Goal: Transaction & Acquisition: Purchase product/service

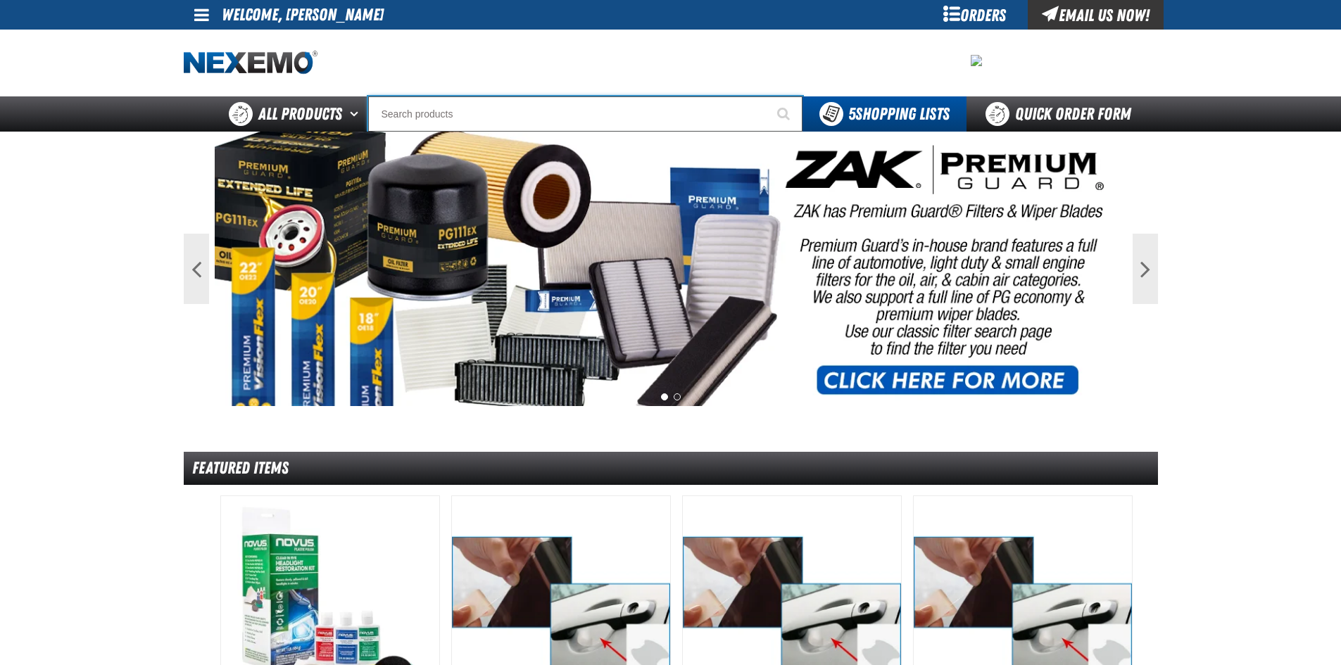
click at [527, 119] on input "Search" at bounding box center [585, 113] width 434 height 35
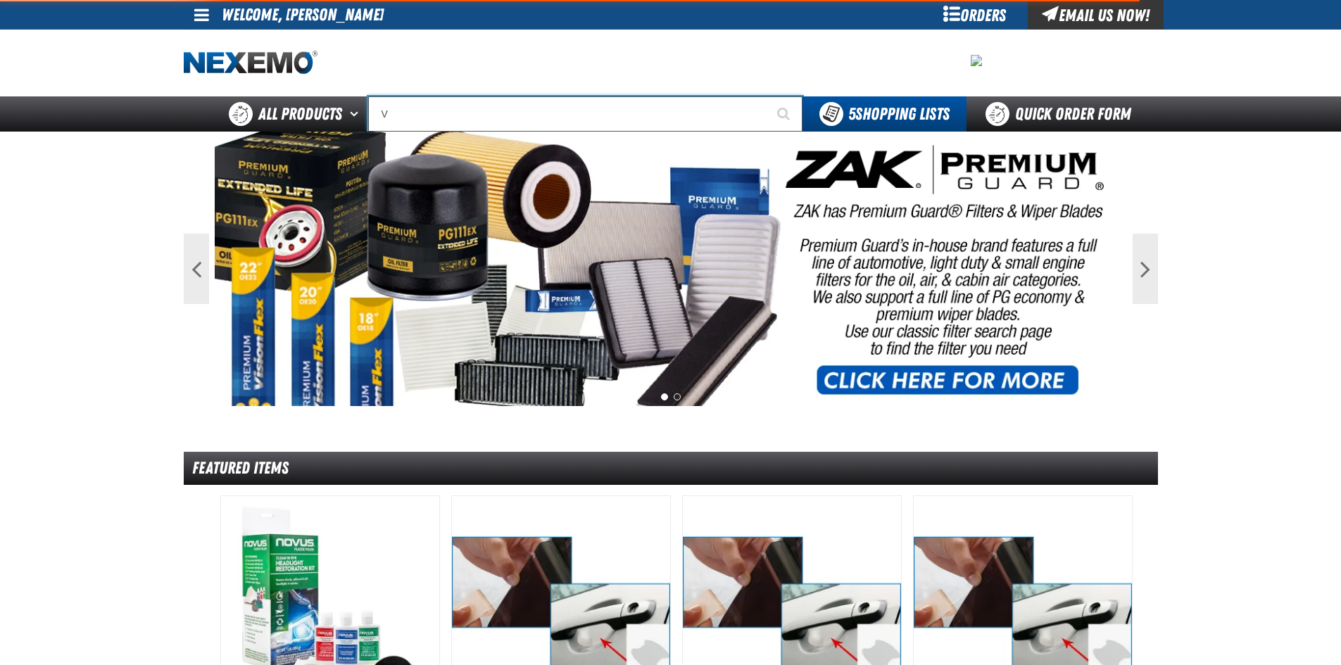
type input "VA"
type input "VALUE PRIC"
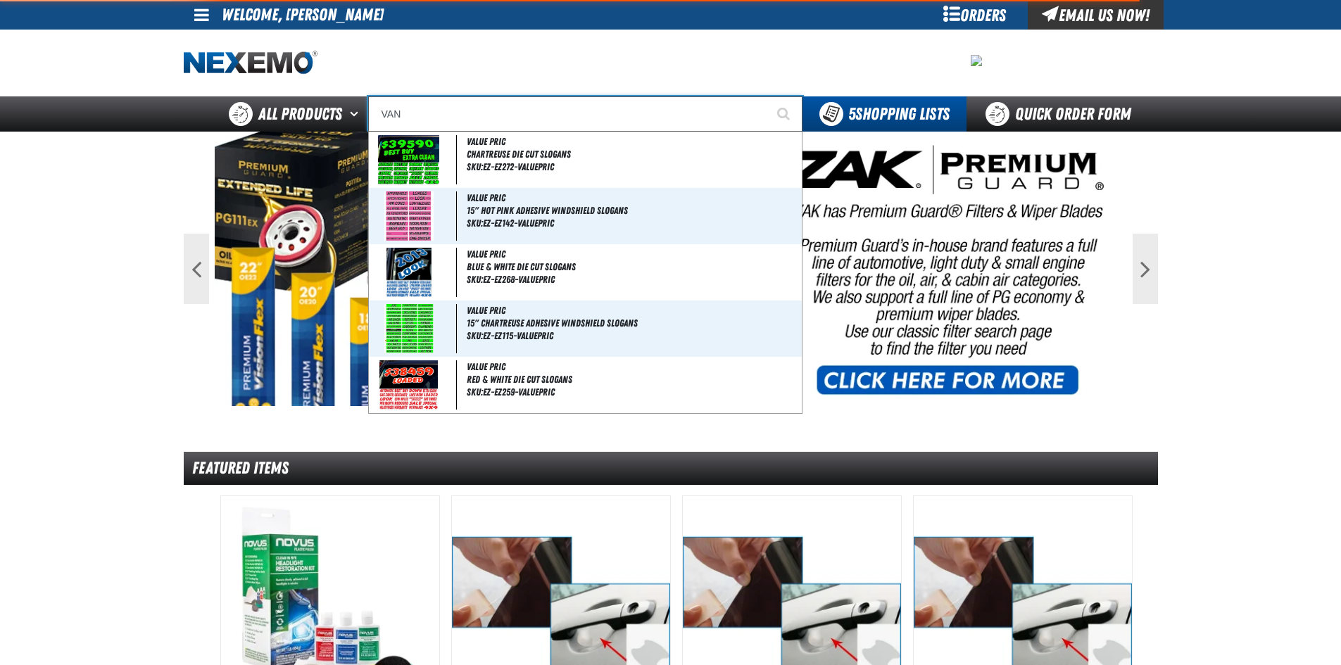
type input "VAND"
type input "VANDER"
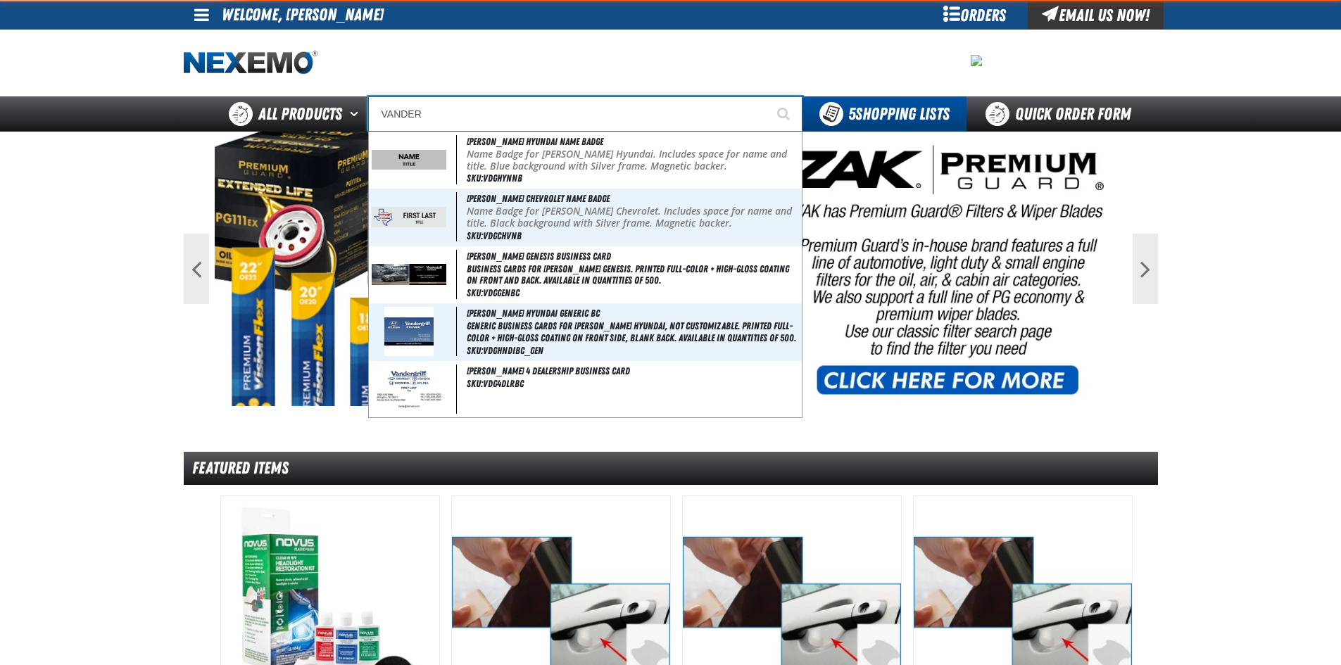
type input "VANDERgriff Hyundai Name Badge"
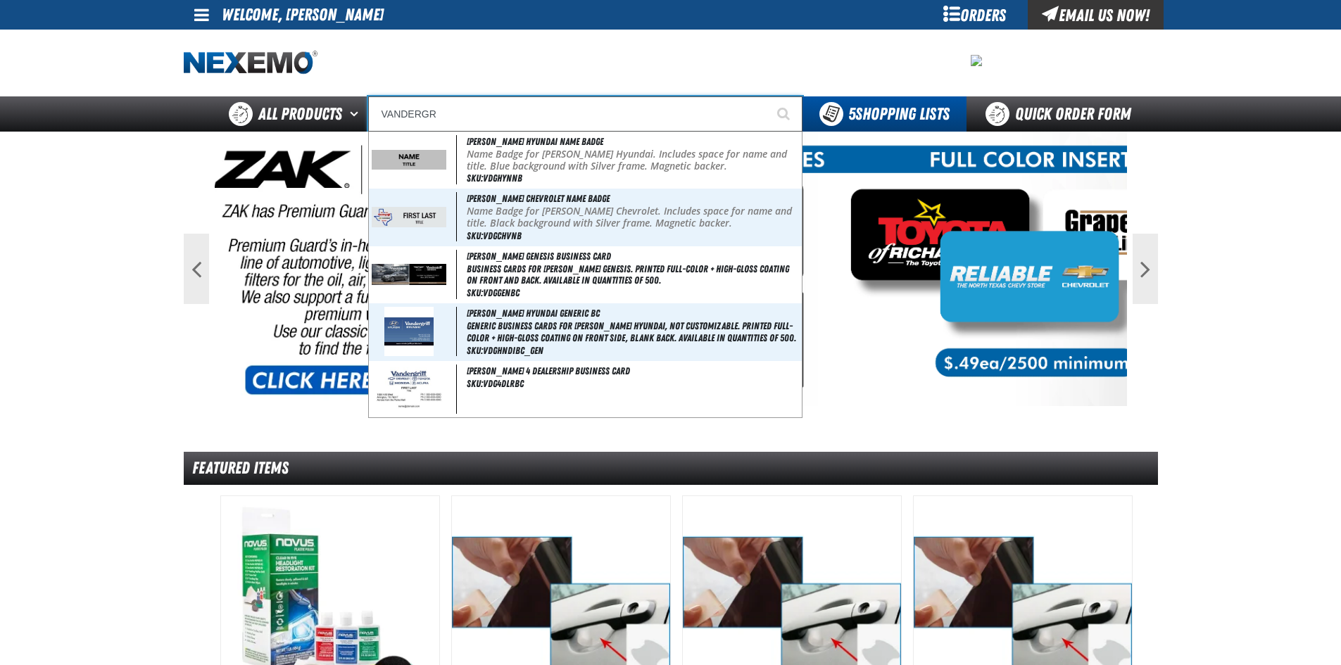
type input "VANDERGRI"
type input "VANDERGRIff Hyundai Name Badge"
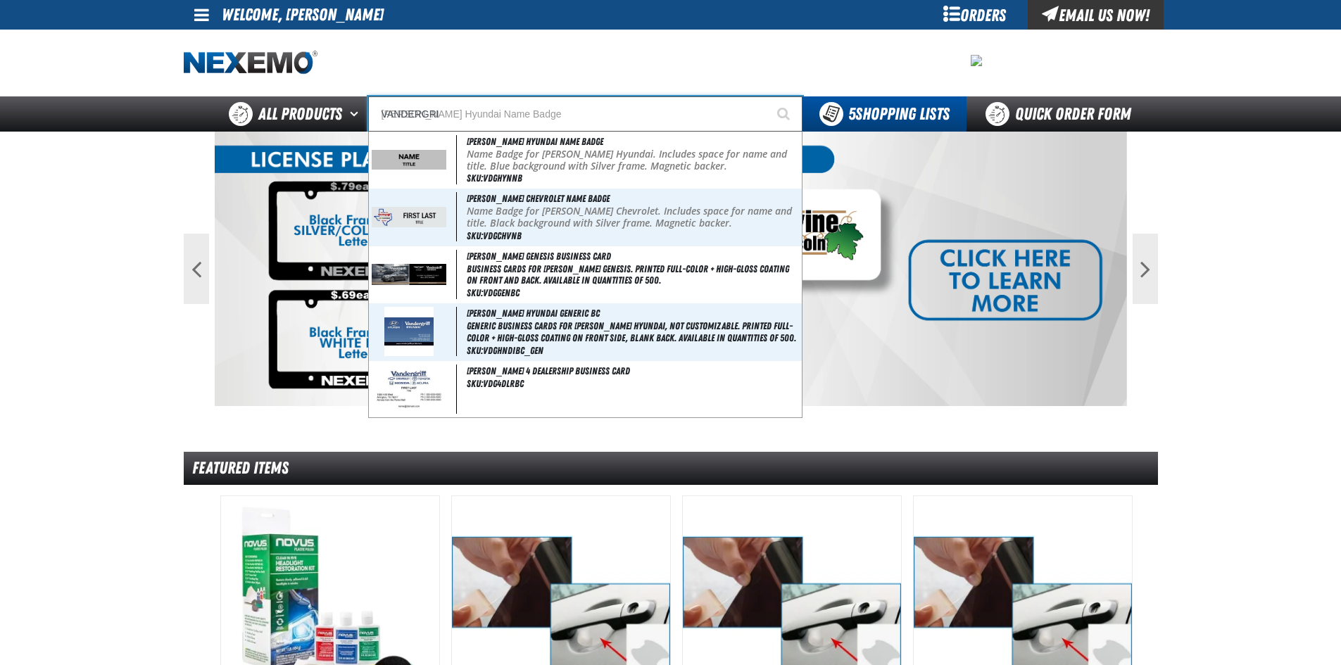
type input "VANDERGRIF"
type input "VANDERGRIFf Hyundai Name Badge"
type input "VANDERGRIFF"
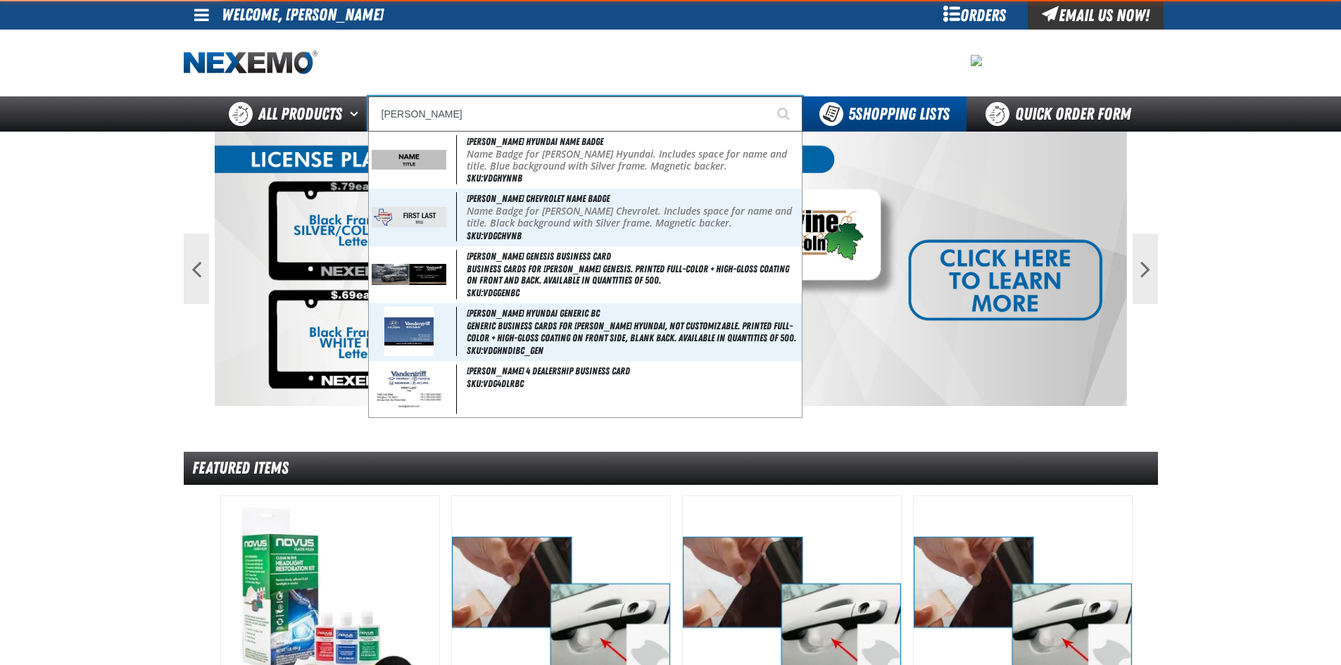
type input "VANDERGRIFF Hyundai Name Badge"
type input "VANDERGRIFF"
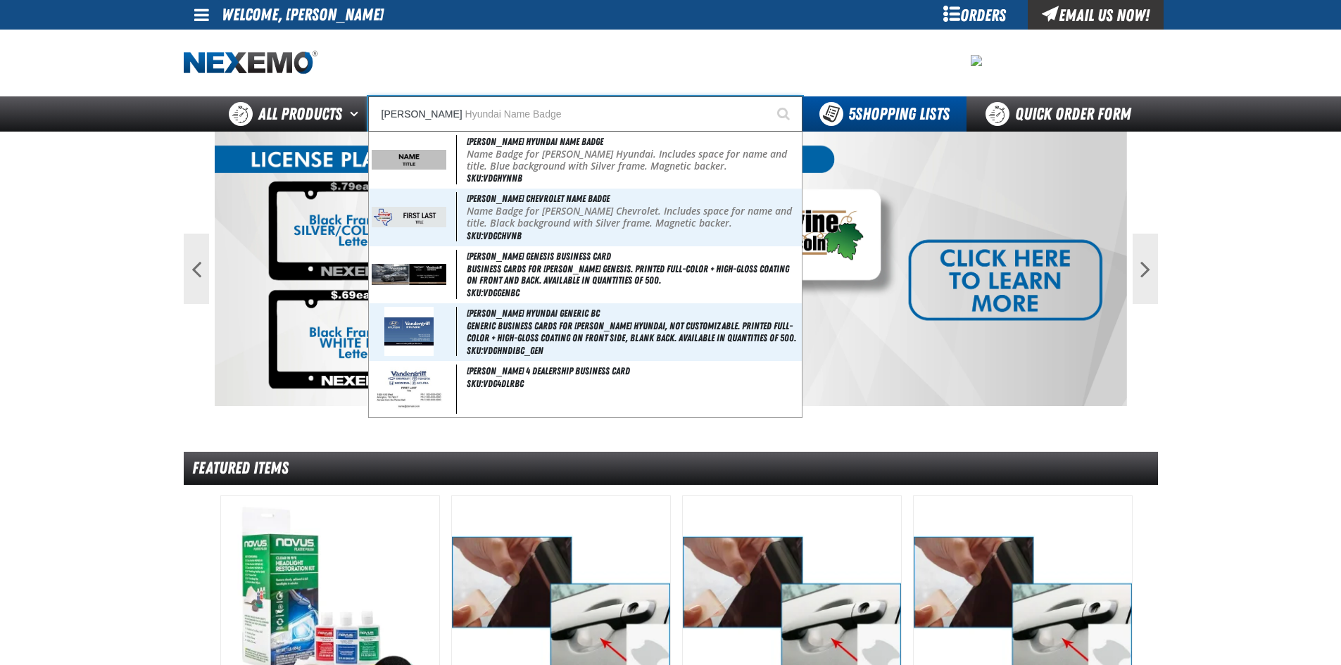
type input "VANDERGRIFF C"
type input "VANDERGRIFF Chevrolet Name Badge"
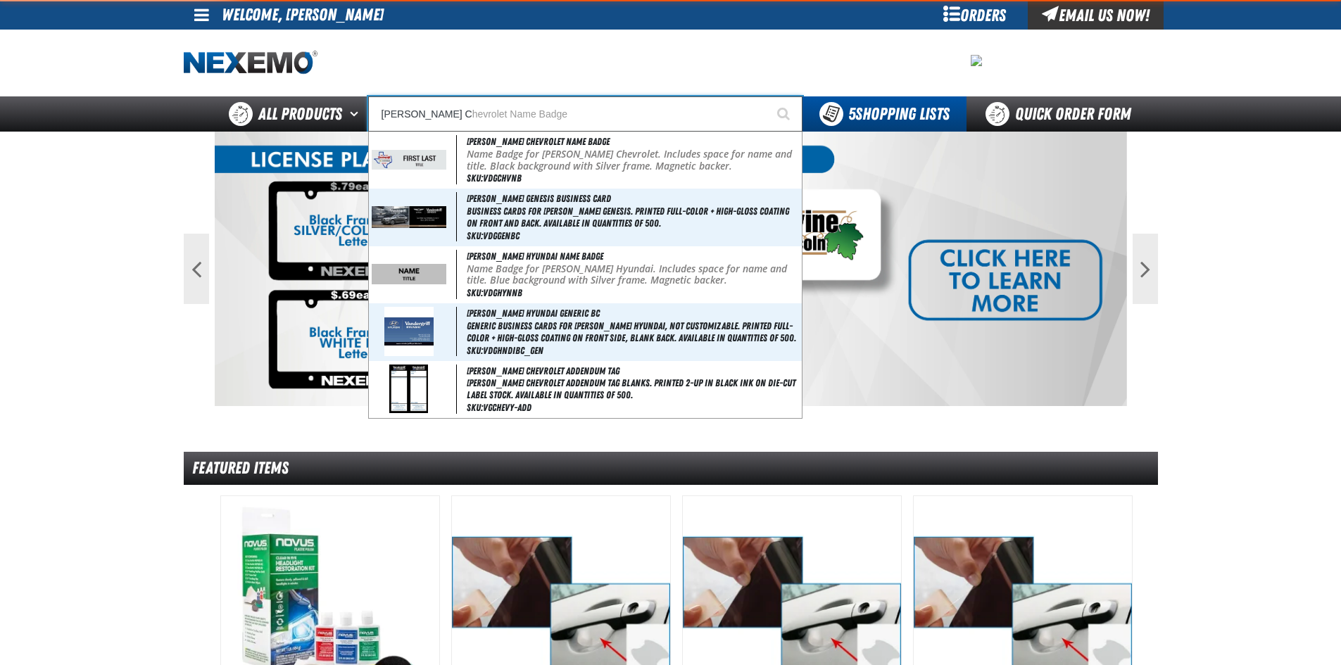
type input "VANDERGRIFF CH"
type input "VANDERGRIFF CHevrolet Name Badge"
type input "VANDERGRIFF CHE"
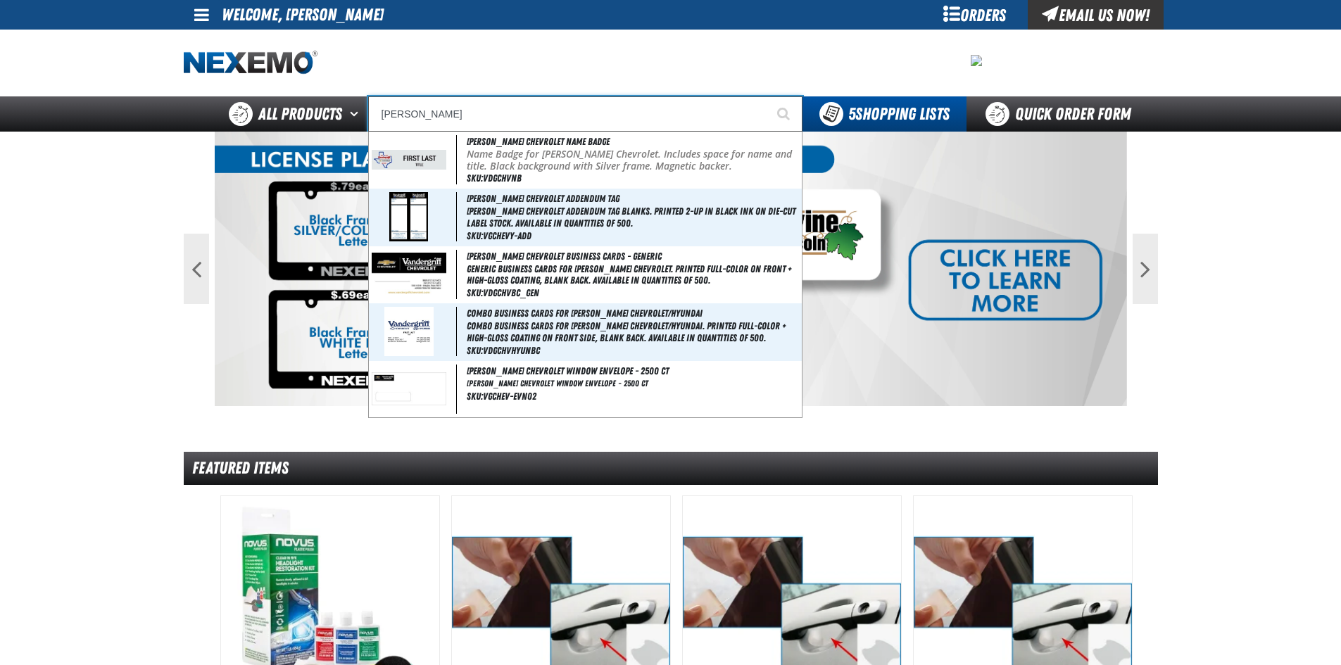
type input "VANDERGRIFF CHEvrolet Name Badge"
type input "VANDERGRIFF CHEV"
type input "VANDERGRIFF CHEVrolet Name Badge"
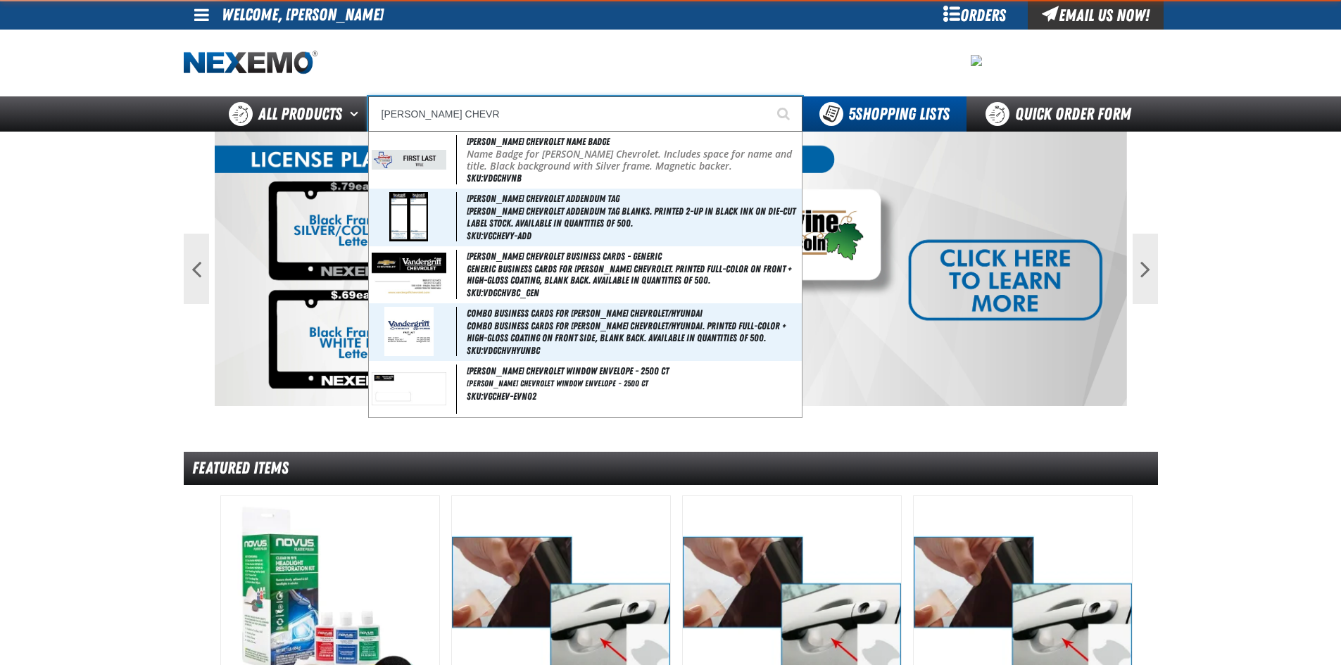
type input "VANDERGRIFF CHEVRO"
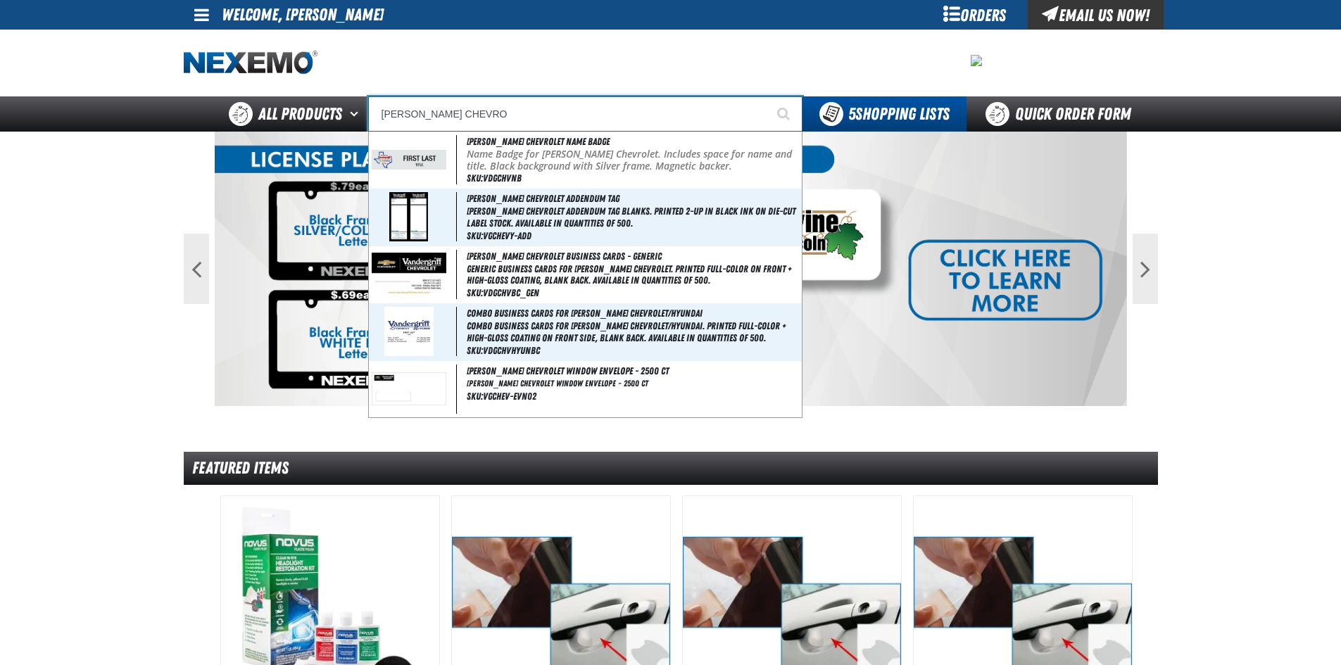
type input "VANDERGRIFF CHEVROlet Name Badge"
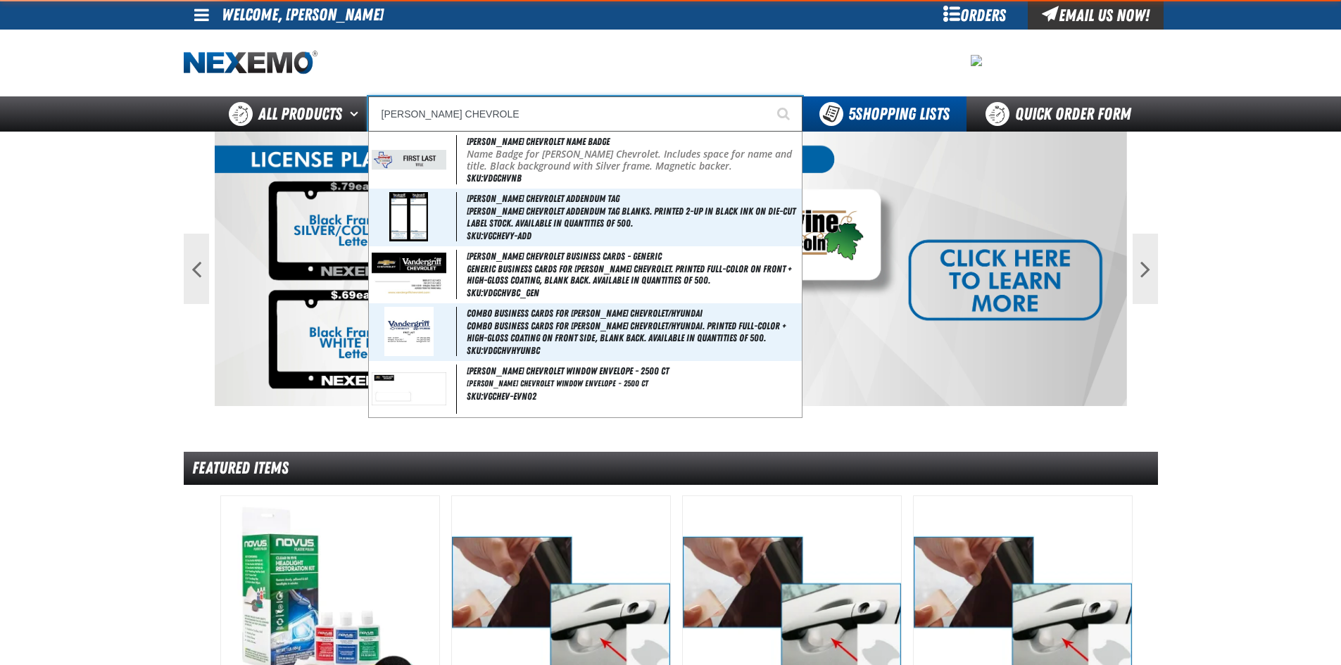
type input "VANDERGRIFF CHEVROLET"
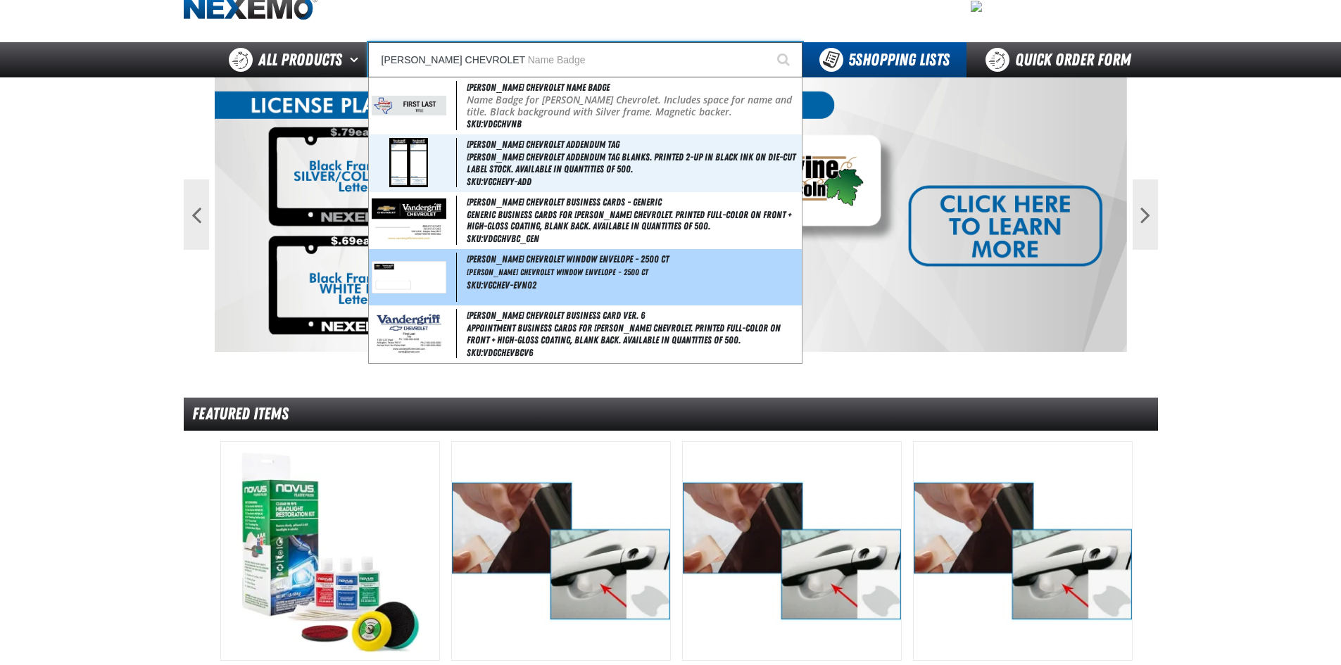
scroll to position [70, 0]
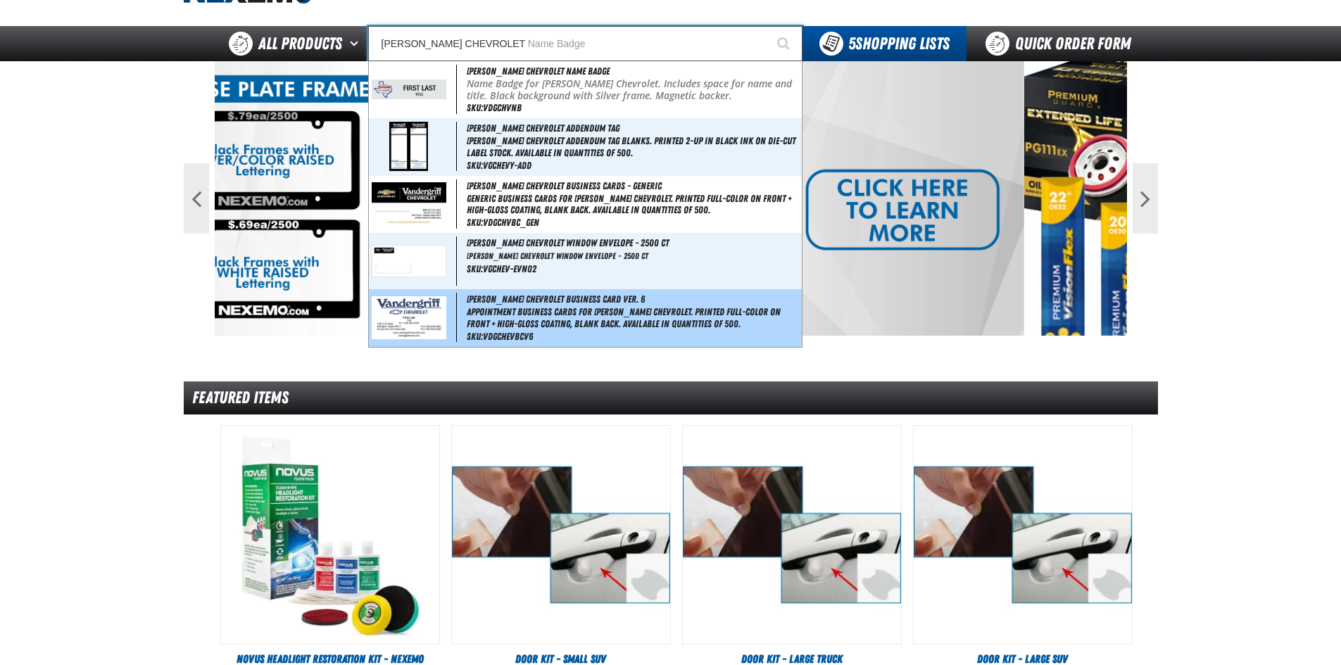
type input "VANDERGRIFF CHEVROLET Name Badge"
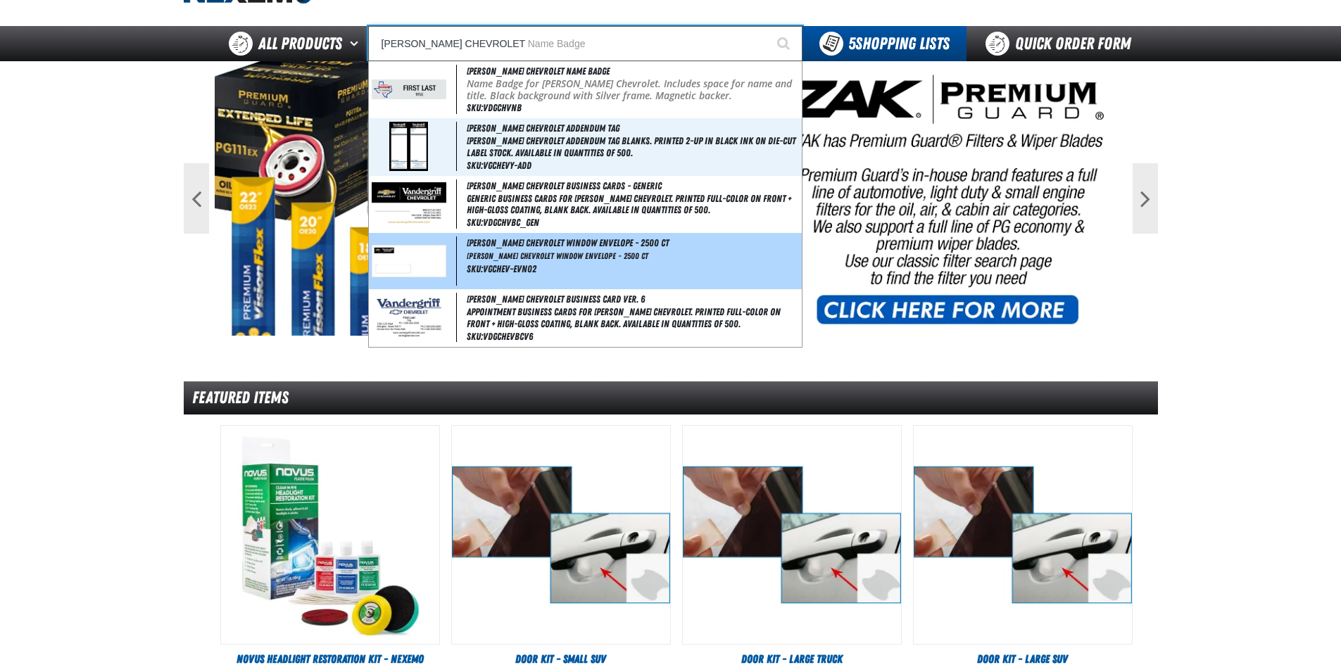
type input "[PERSON_NAME] Chevrolet Window Envelope - 2500 ct"
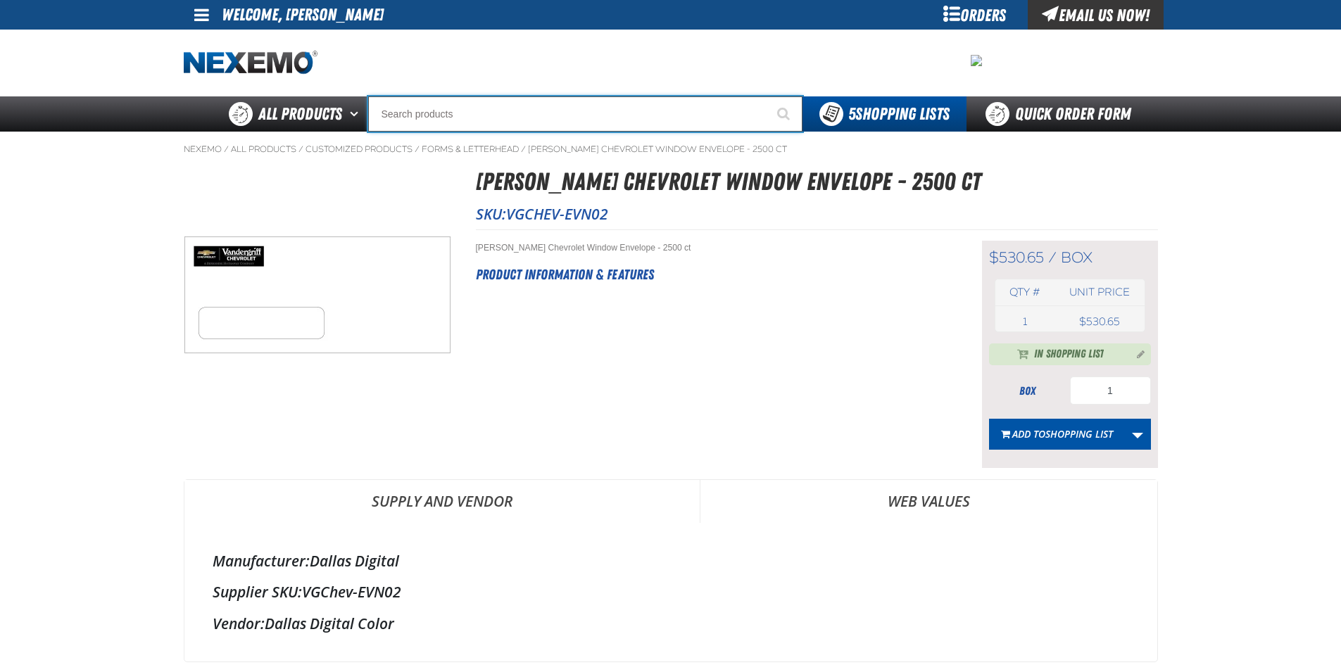
click at [446, 115] on input "Search" at bounding box center [585, 113] width 434 height 35
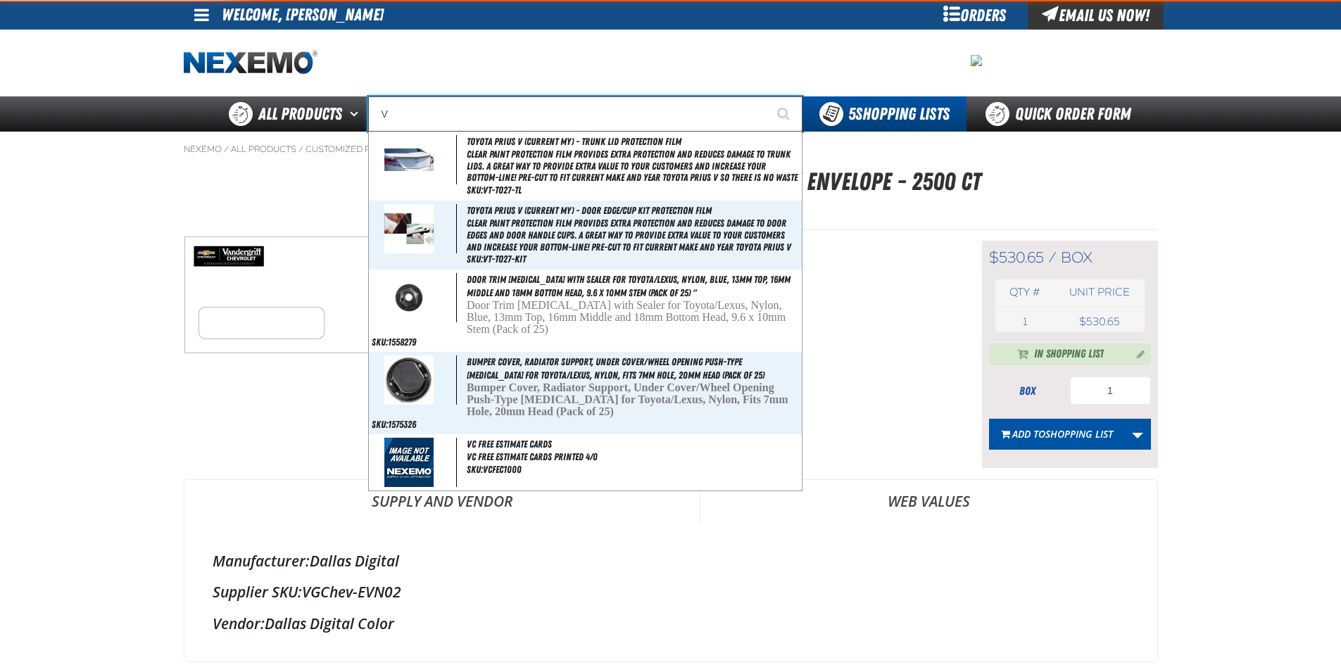
type input "VA"
type input "VALUE PRIC"
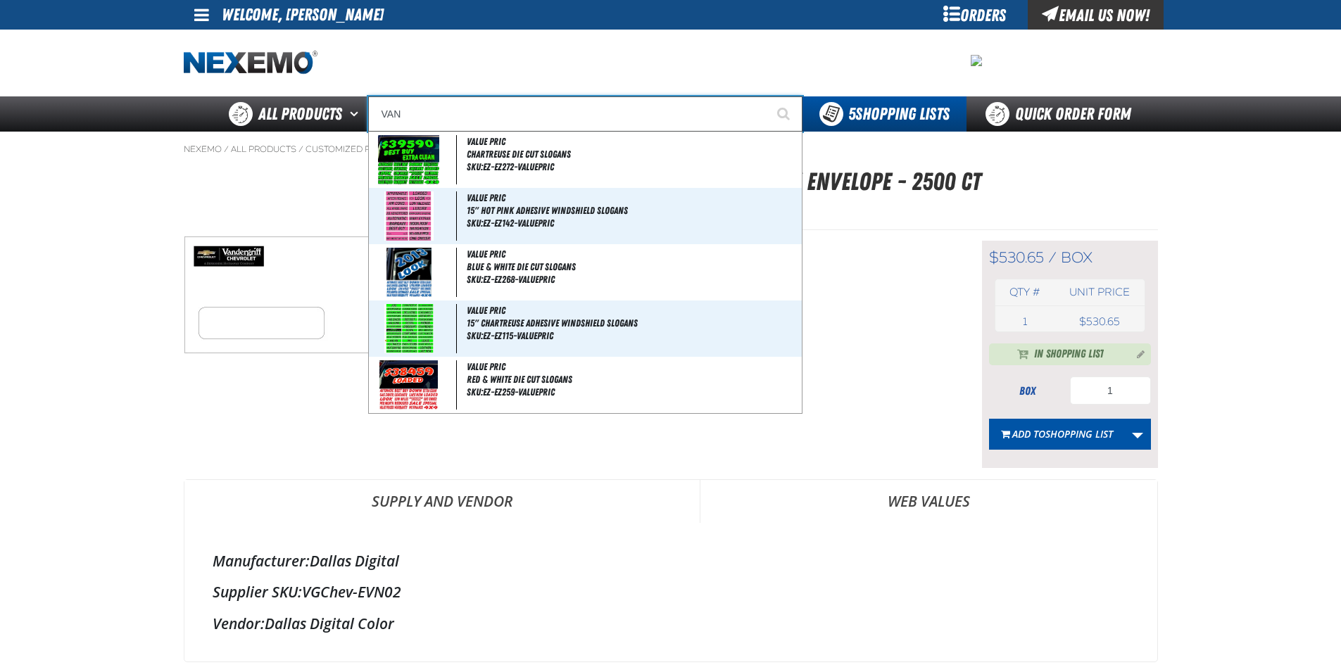
type input "VAND"
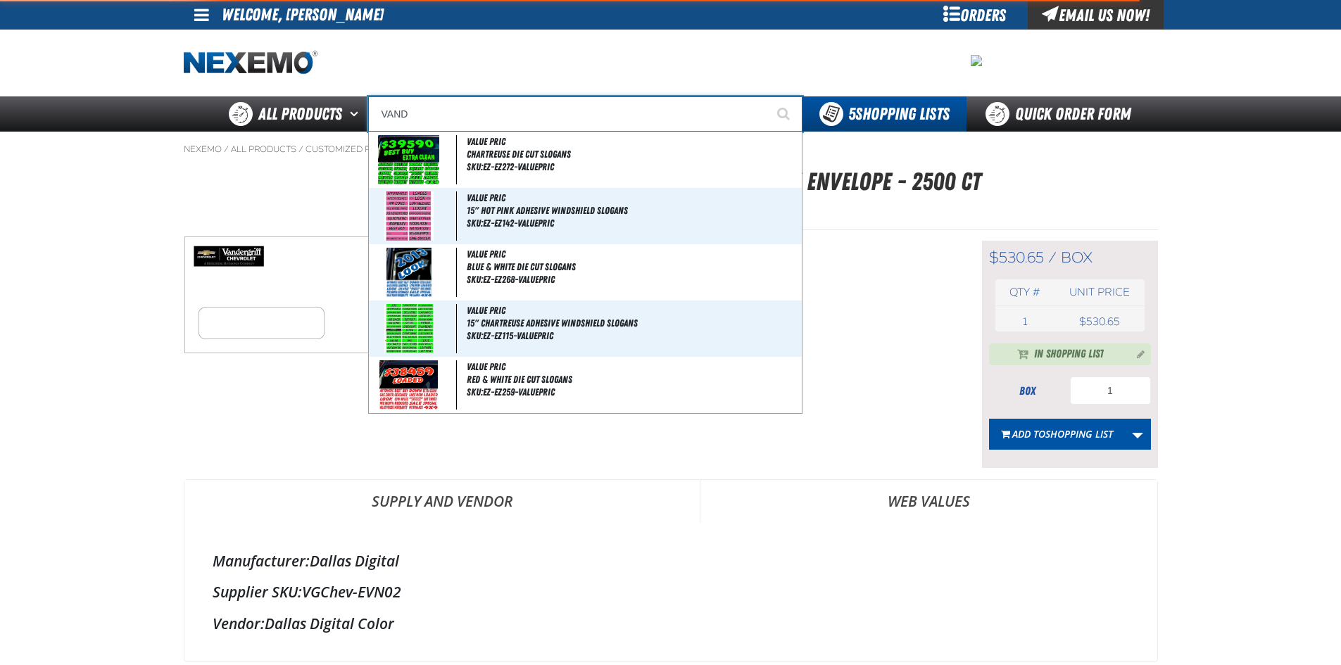
type input "VANDergriff Hyundai Name Badge"
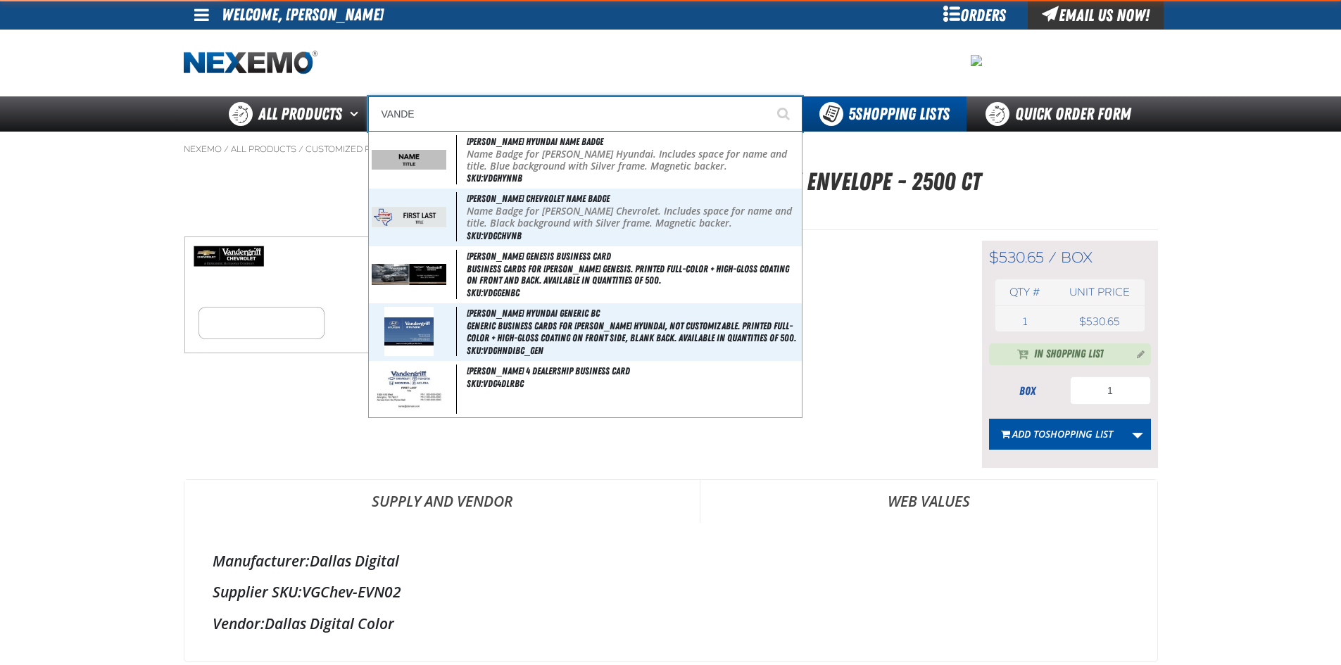
type input "VANDER"
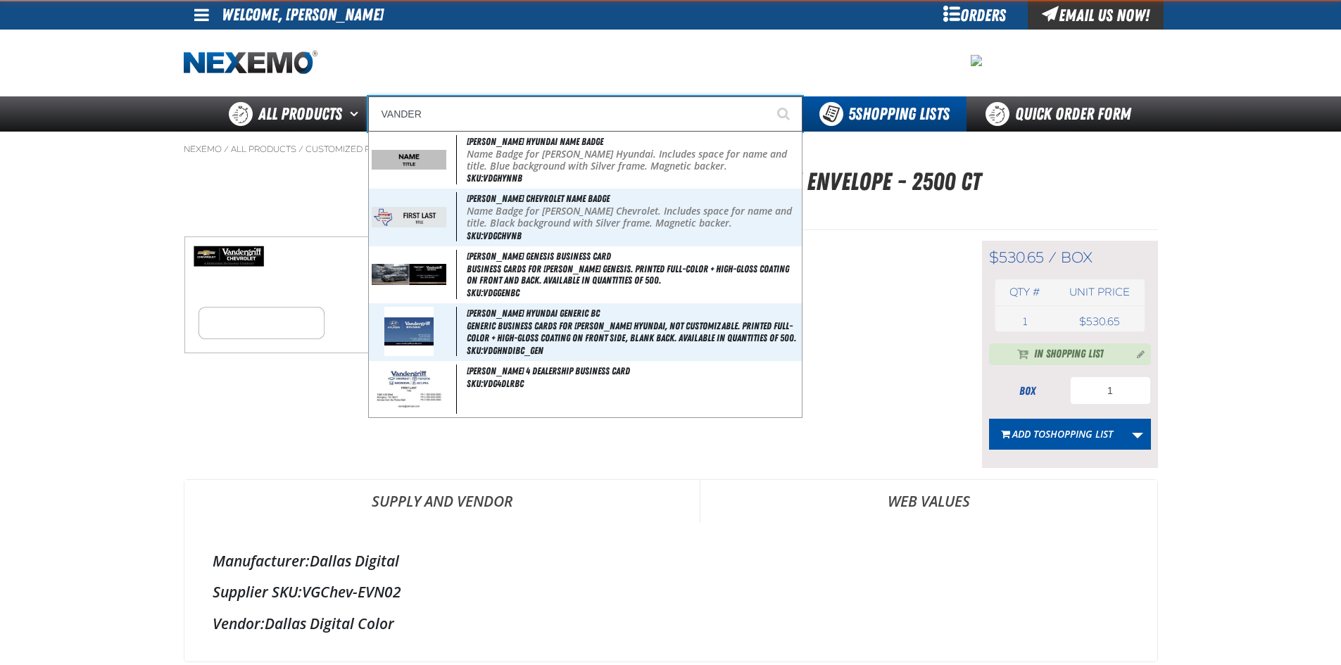
type input "VANDERgriff Hyundai Name Badge"
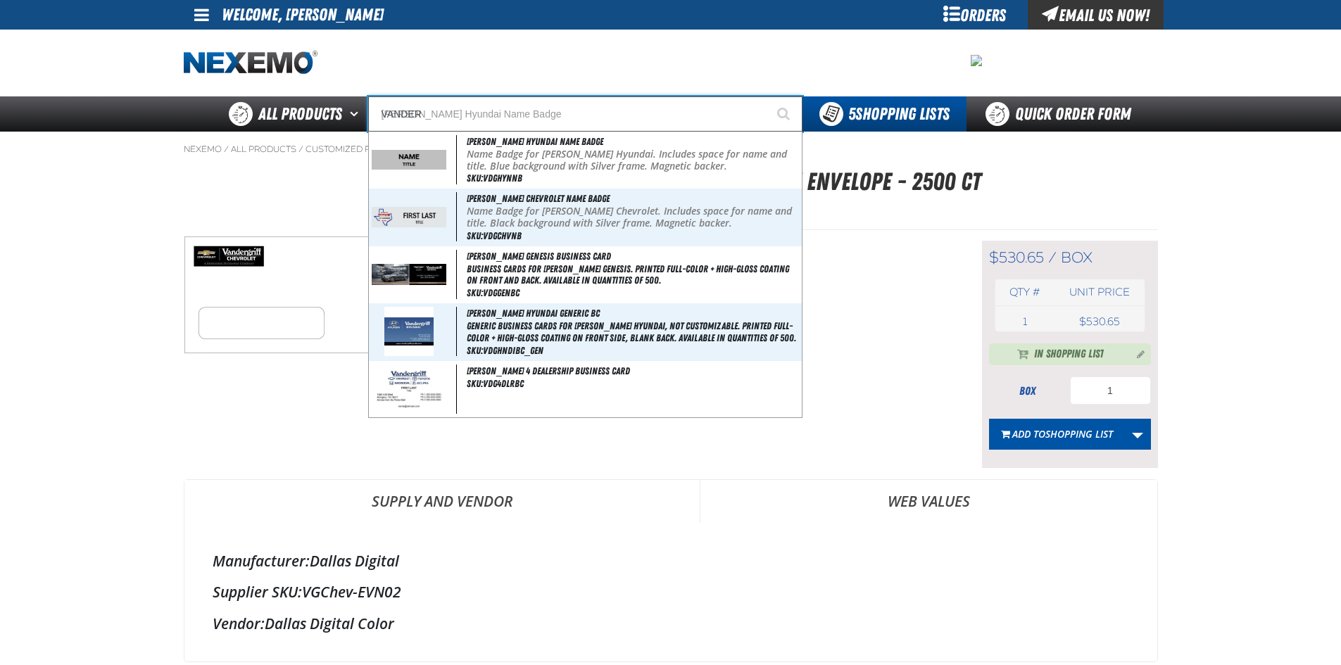
type input "VANDERG"
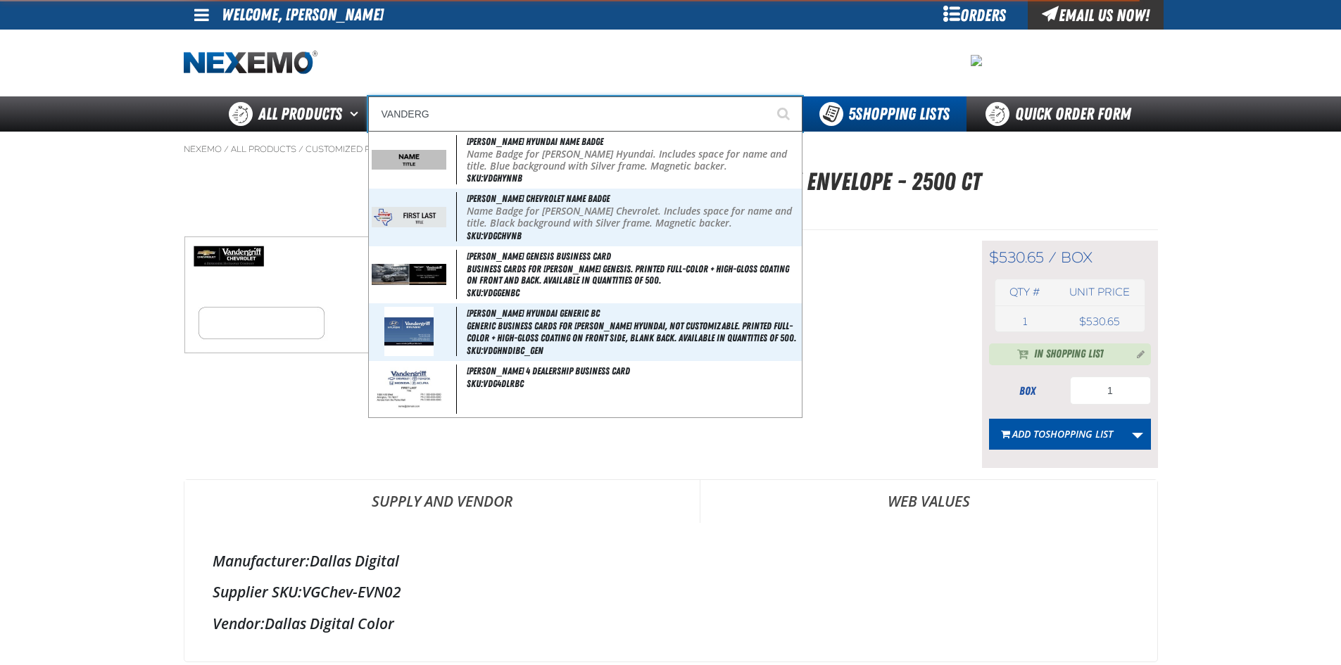
type input "VANDERGriff Hyundai Name Badge"
type input "VANDERGR"
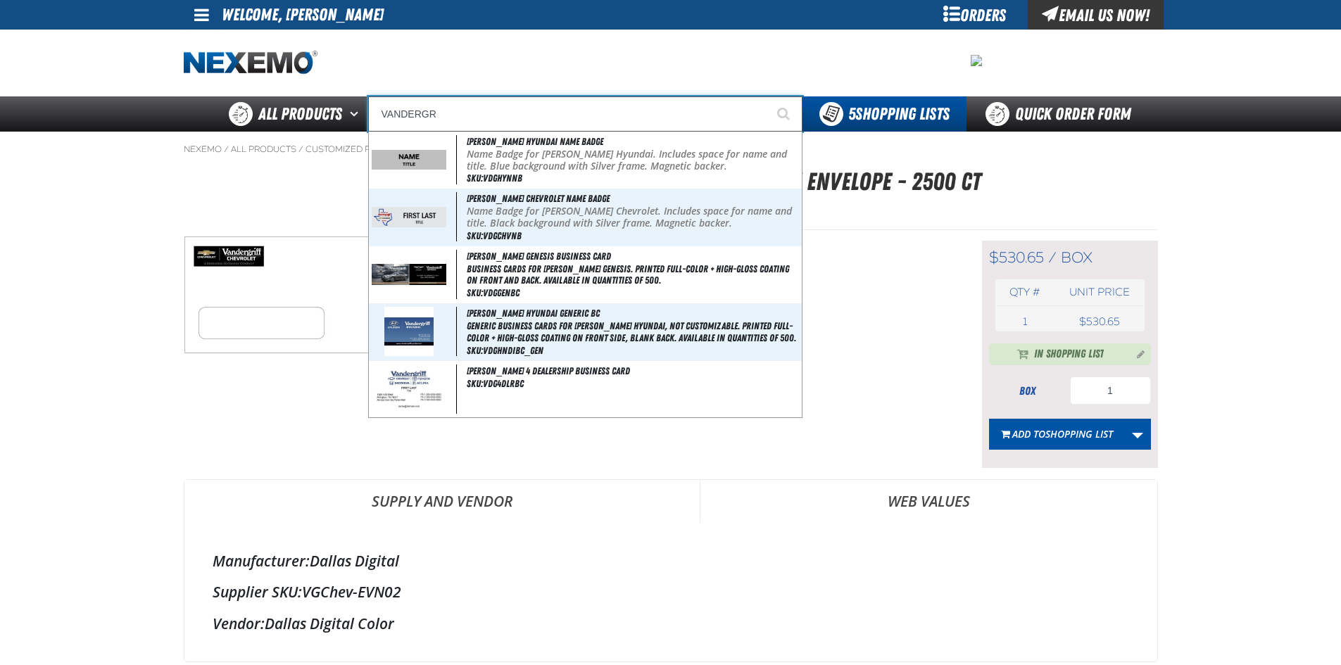
type input "VANDERGRiff Hyundai Name Badge"
type input "VANDERGRI"
type input "VANDERGRIff Hyundai Name Badge"
type input "VANDERGRIFF"
type input "VANDERGRIFF Hyundai Name Badge"
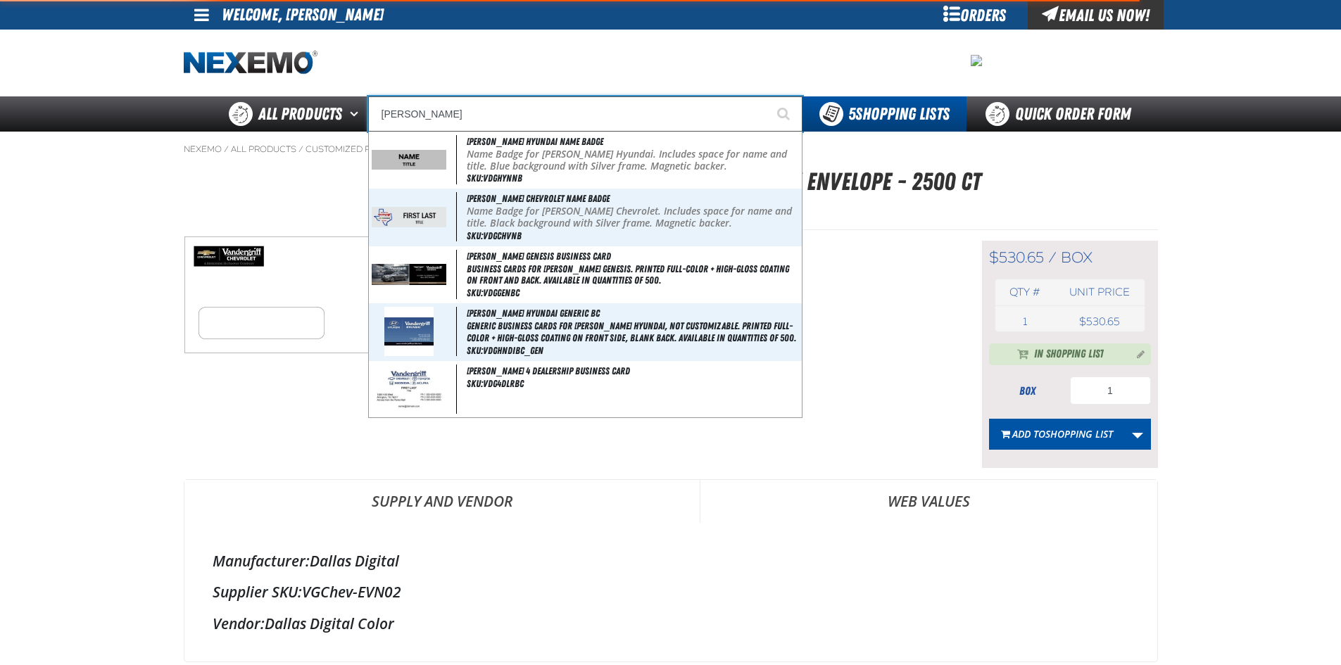
type input "VANDERGRIFF CHE"
type input "VANDERGRIFF CHEvrolet Name Badge"
type input "VANDERGRIFF CHEV"
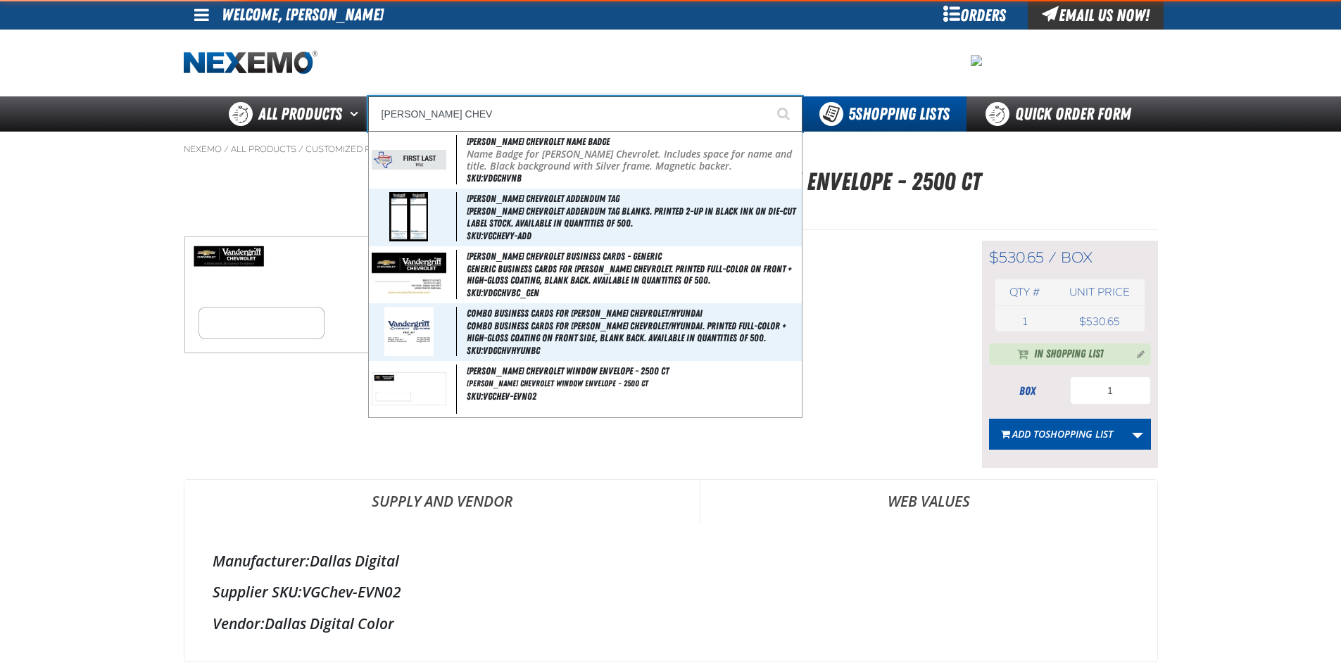
type input "VANDERGRIFF CHEVrolet Name Badge"
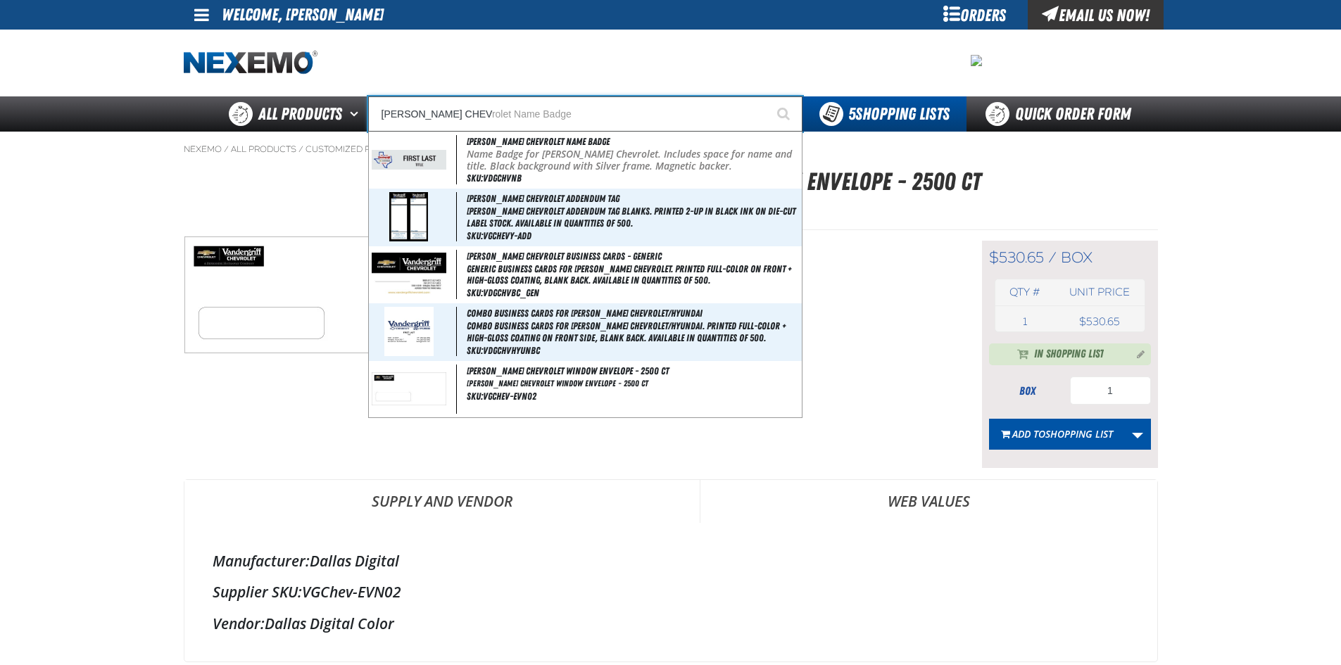
type input "VANDERGRIFF CHEVR"
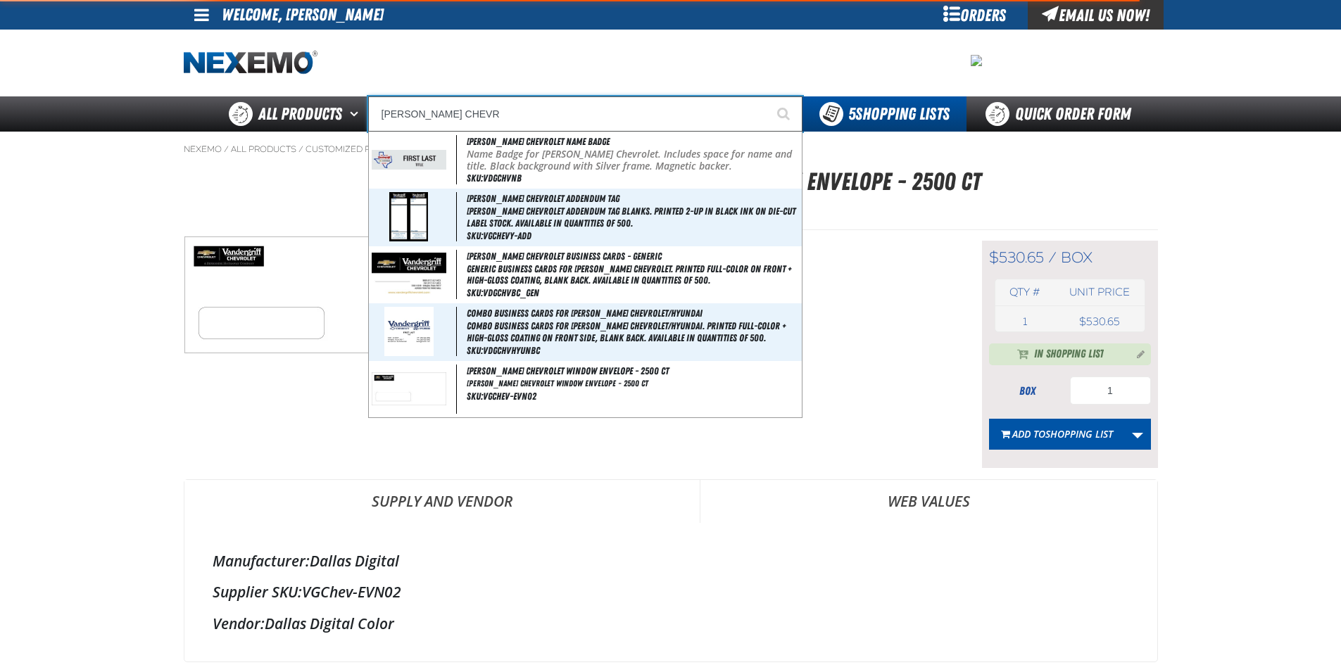
type input "VANDERGRIFF CHEVRolet Name Badge"
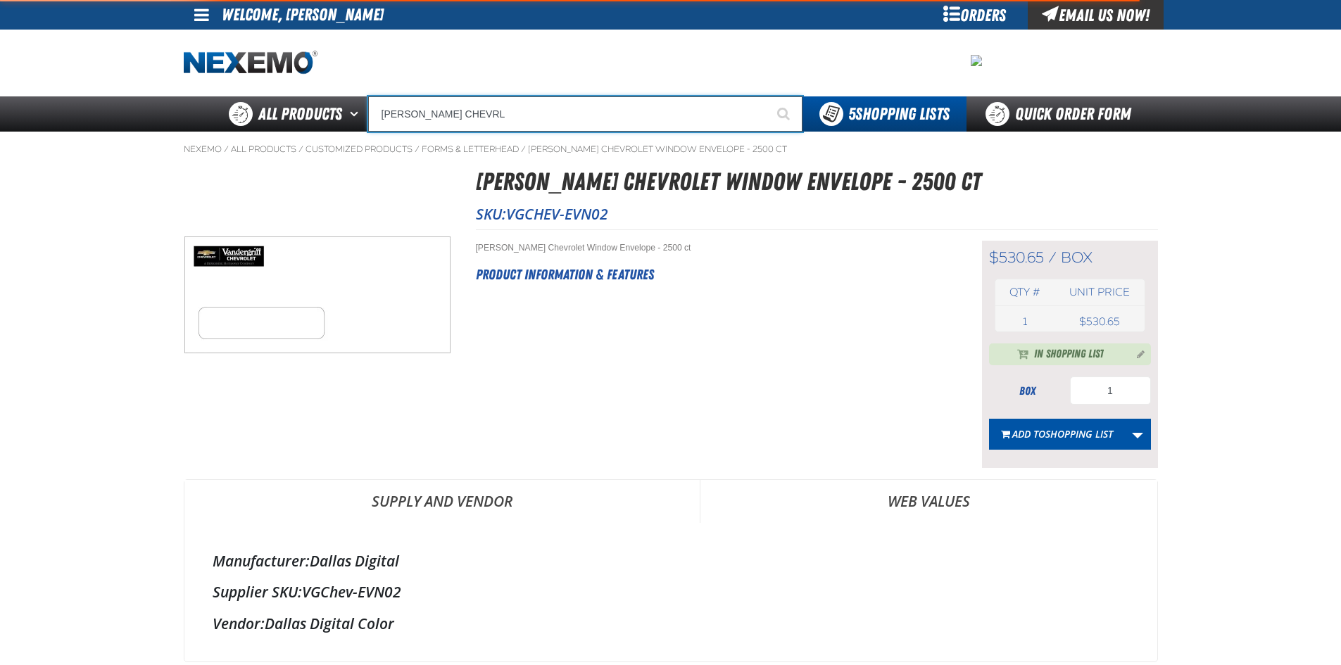
type input "VANDERGRIFF CHEVR"
type input "VANDERGRIFF CHEVRolet Name Badge"
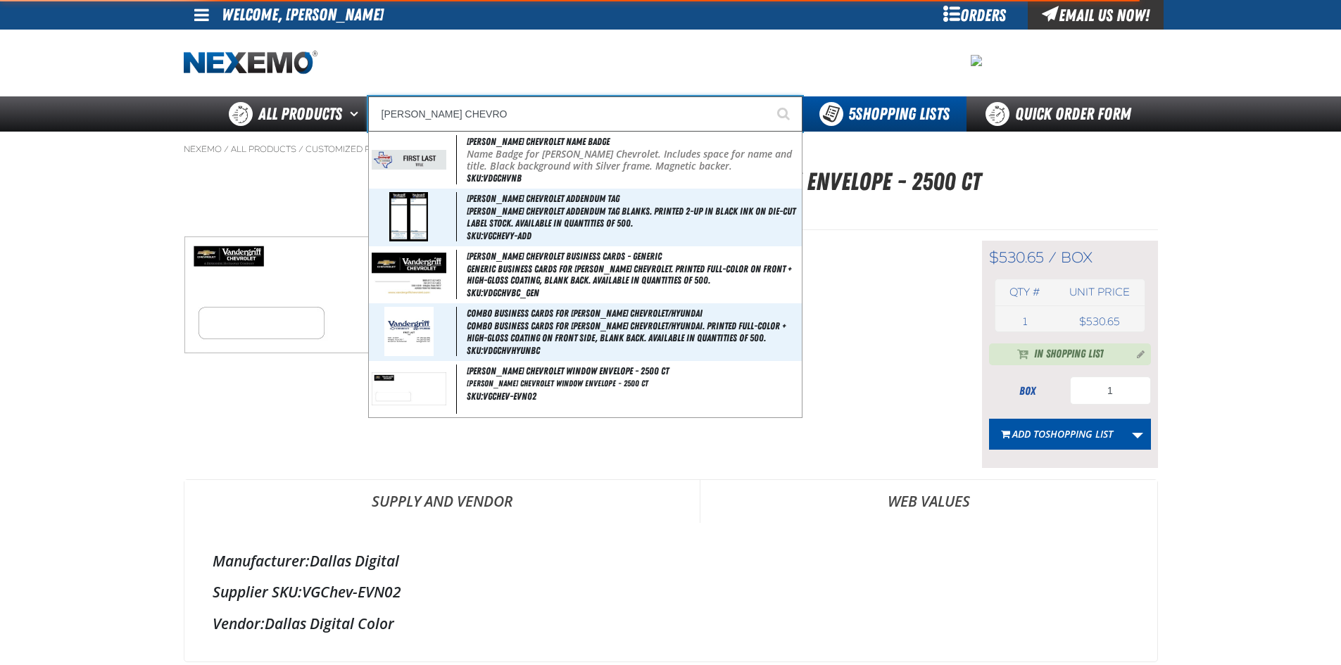
type input "VANDERGRIFF CHEVROL"
type input "VANDERGRIFF CHEVROLet Name Badge"
type input "VANDERGRIFF CHEVROLET"
type input "VANDERGRIFF CHEVROLET Name Badge"
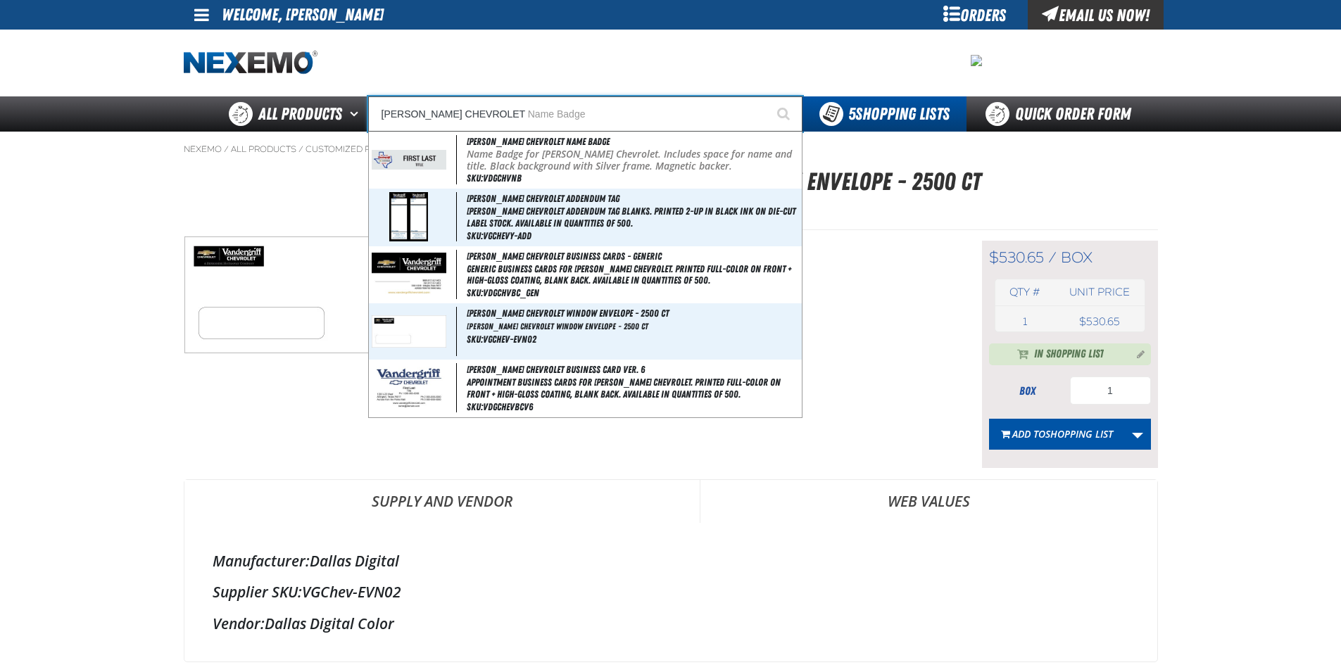
type input "VANDERGRIFF CHEVROLET"
click at [767, 96] on button "Start Searching" at bounding box center [784, 113] width 35 height 35
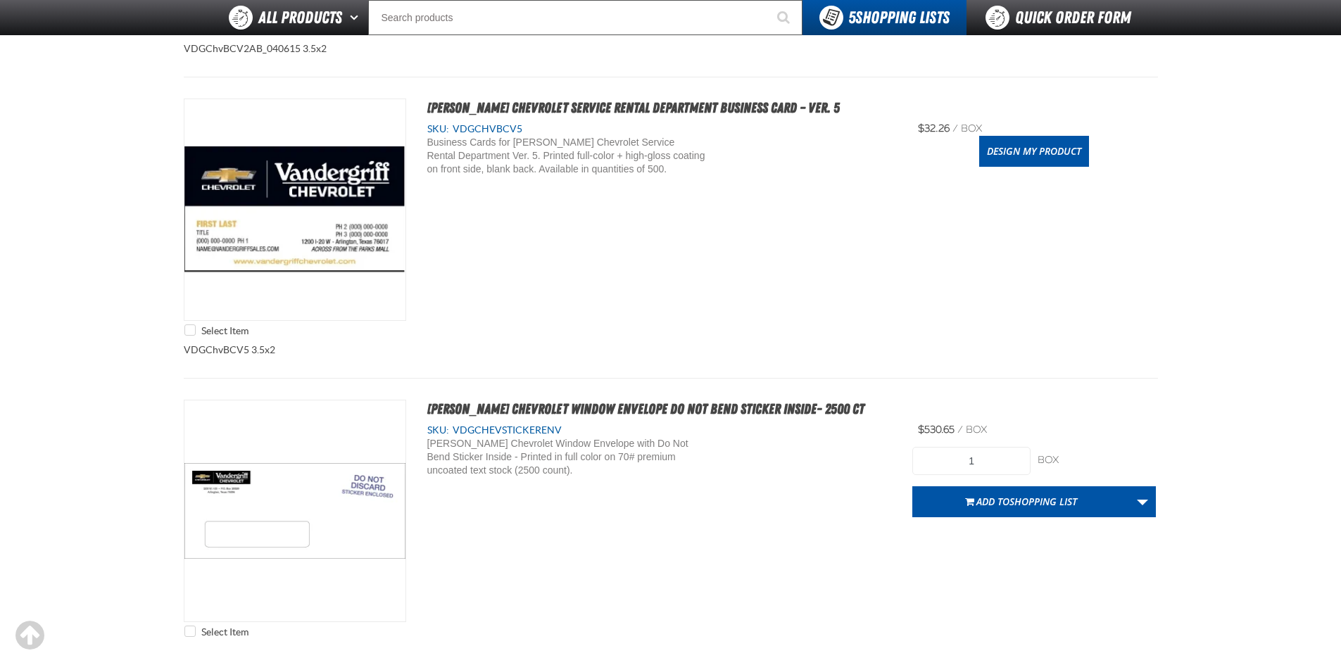
scroll to position [3732, 0]
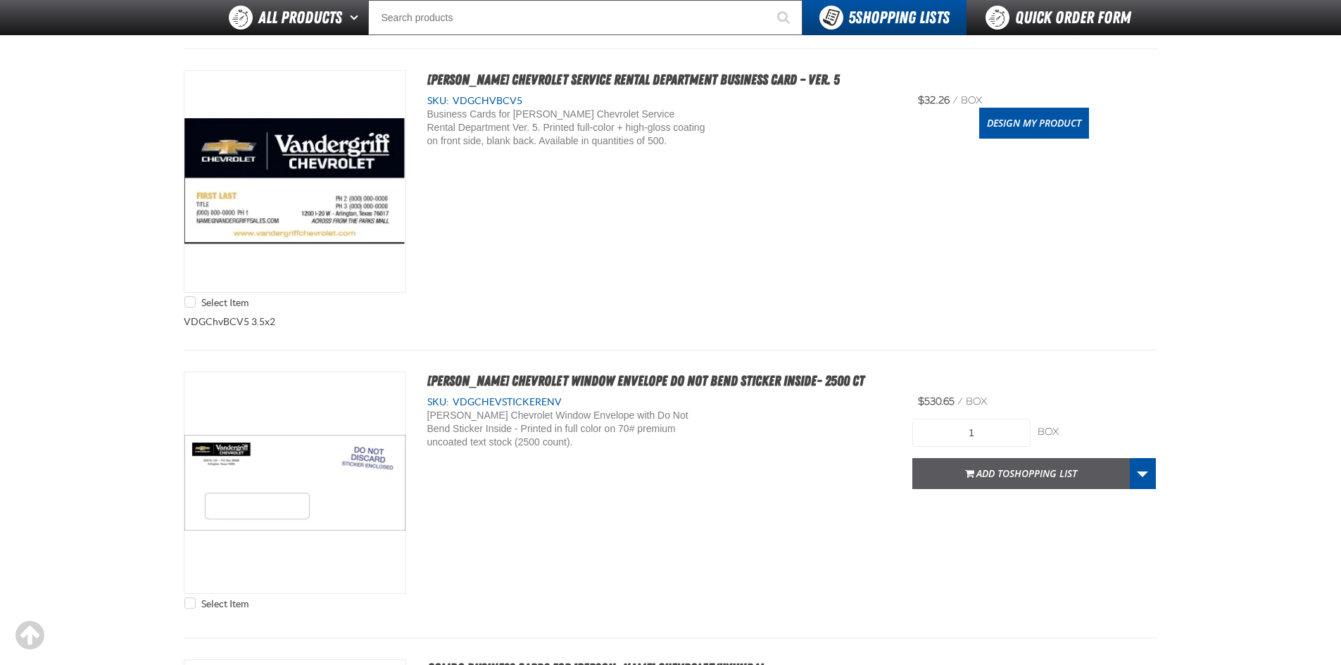
click at [1012, 472] on span "Shopping list" at bounding box center [1044, 473] width 68 height 13
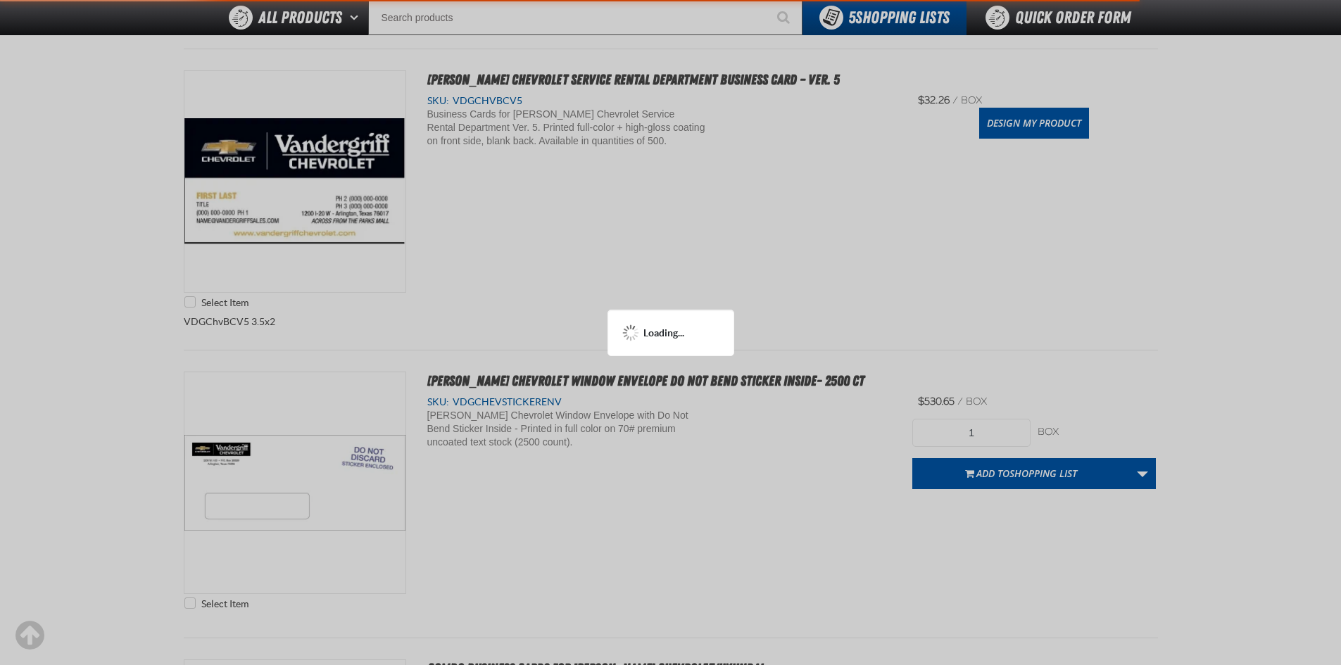
scroll to position [3801, 0]
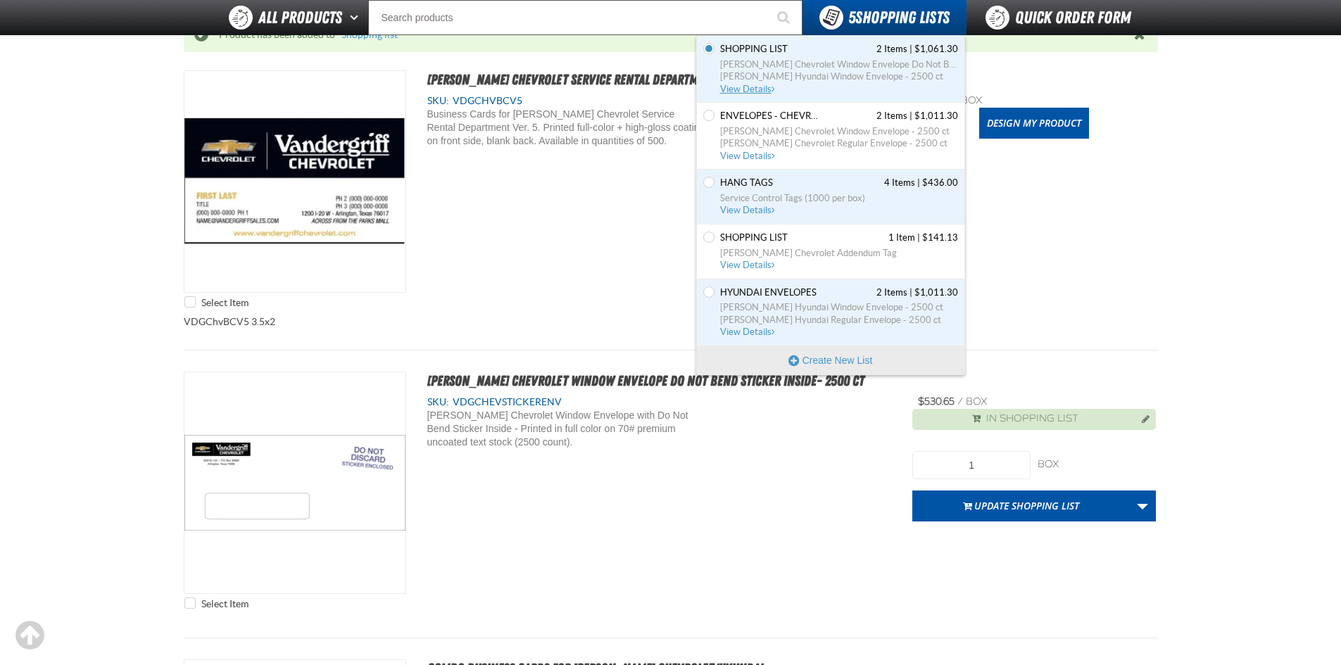
click at [836, 60] on span "[PERSON_NAME] Chevrolet Window Envelope Do Not Bend Sticker Inside- 2500 ct" at bounding box center [839, 64] width 238 height 13
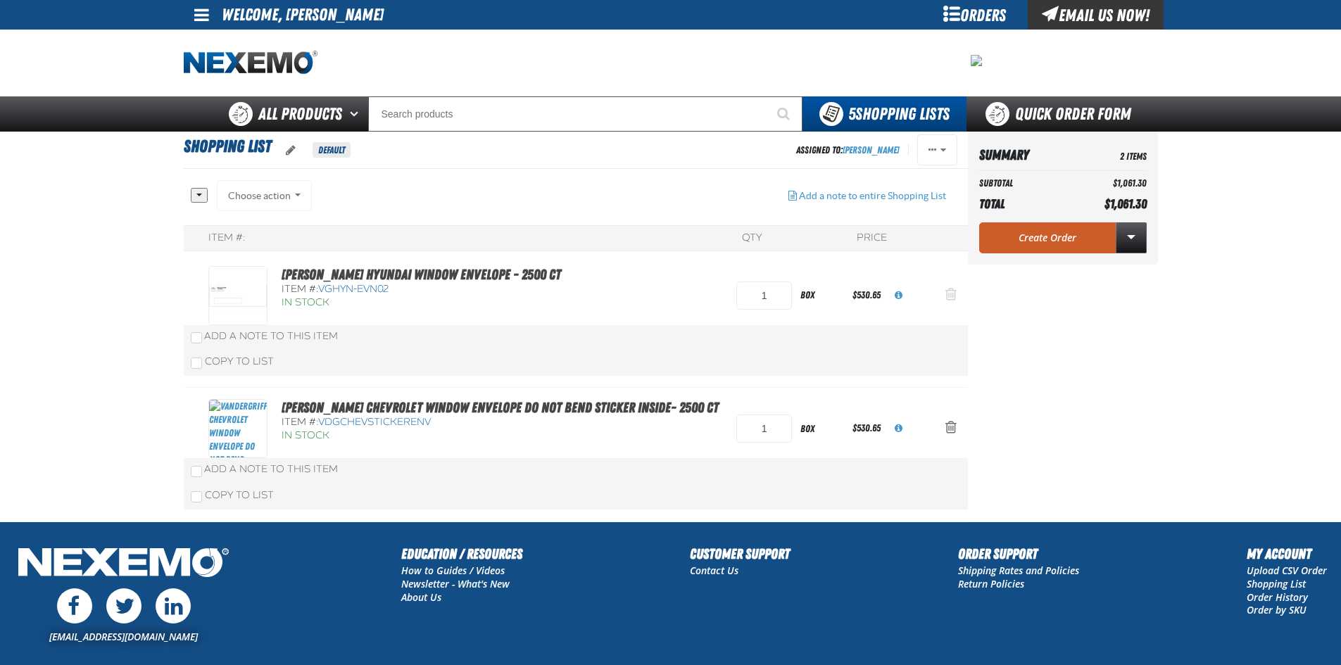
click at [952, 296] on span "Action Remove Vandergriff Hyundai Window Envelope - 2500 ct from Shopping list" at bounding box center [951, 294] width 11 height 14
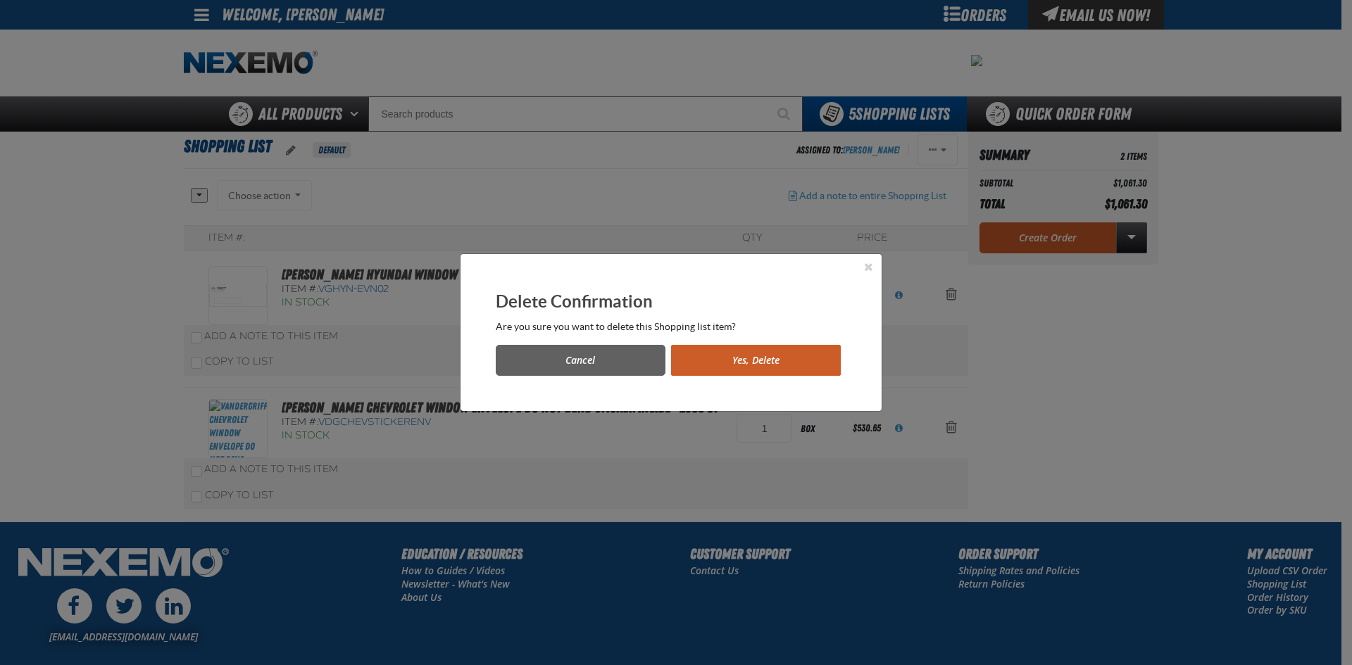
click at [732, 358] on button "Yes, Delete" at bounding box center [756, 360] width 170 height 31
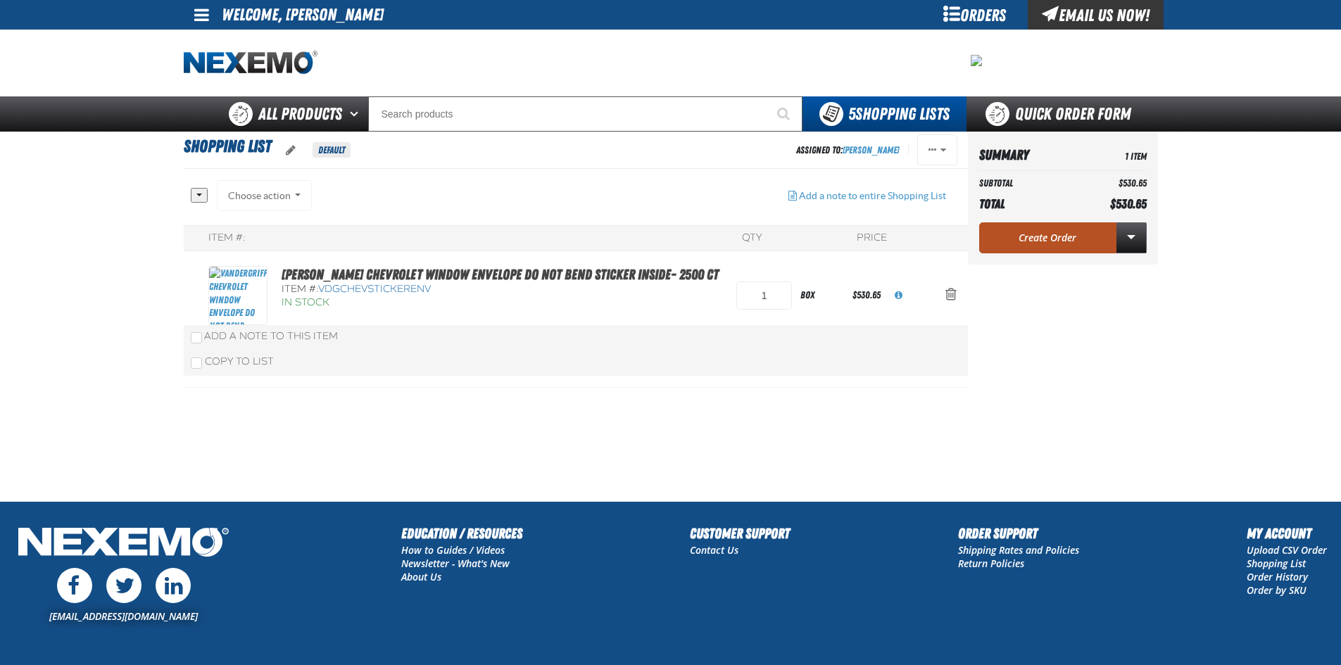
click at [1048, 235] on link "Create Order" at bounding box center [1047, 237] width 137 height 31
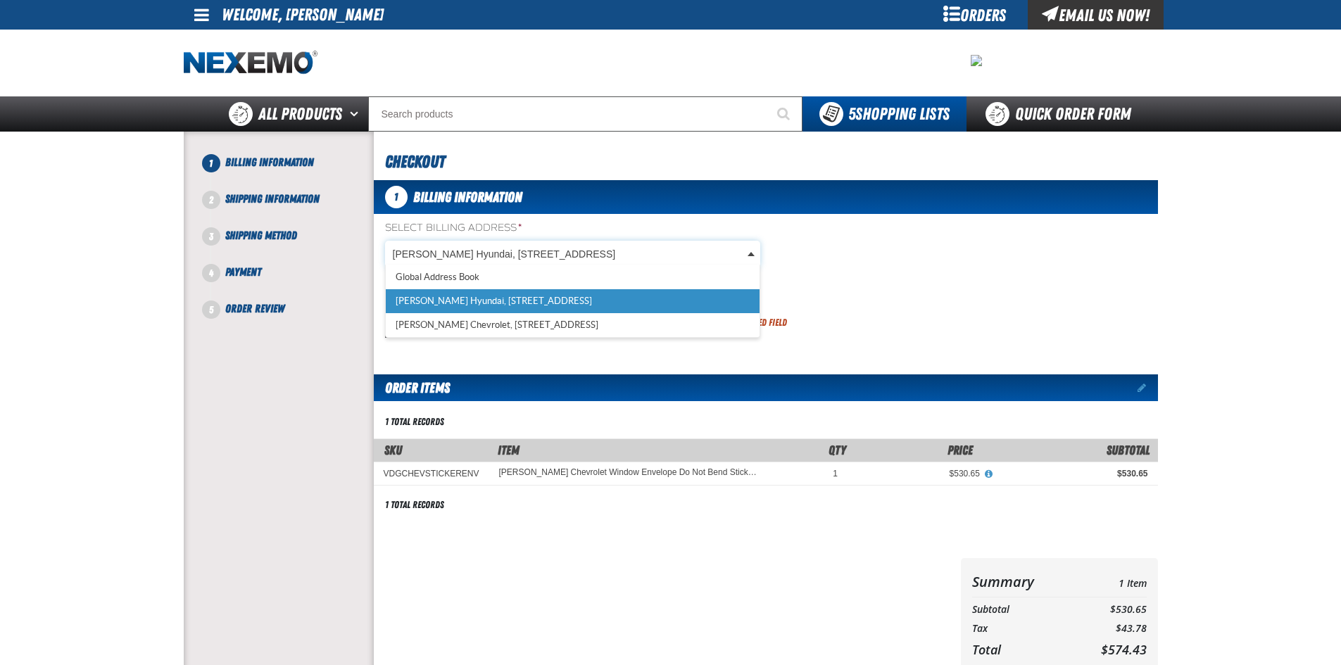
click at [491, 258] on body "Skip to Main Content Staging Site 5.1 Upgrade Site My Account My Account Suppor…" at bounding box center [670, 474] width 1341 height 948
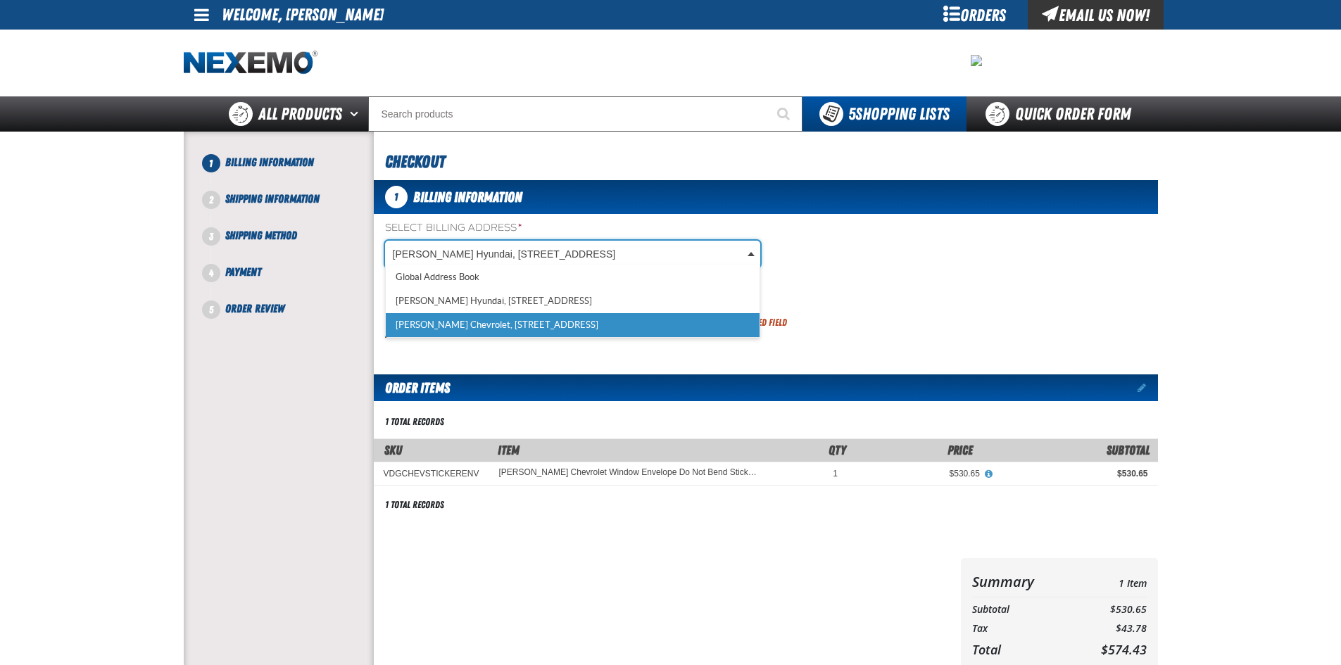
scroll to position [0, 6]
select select "a_257"
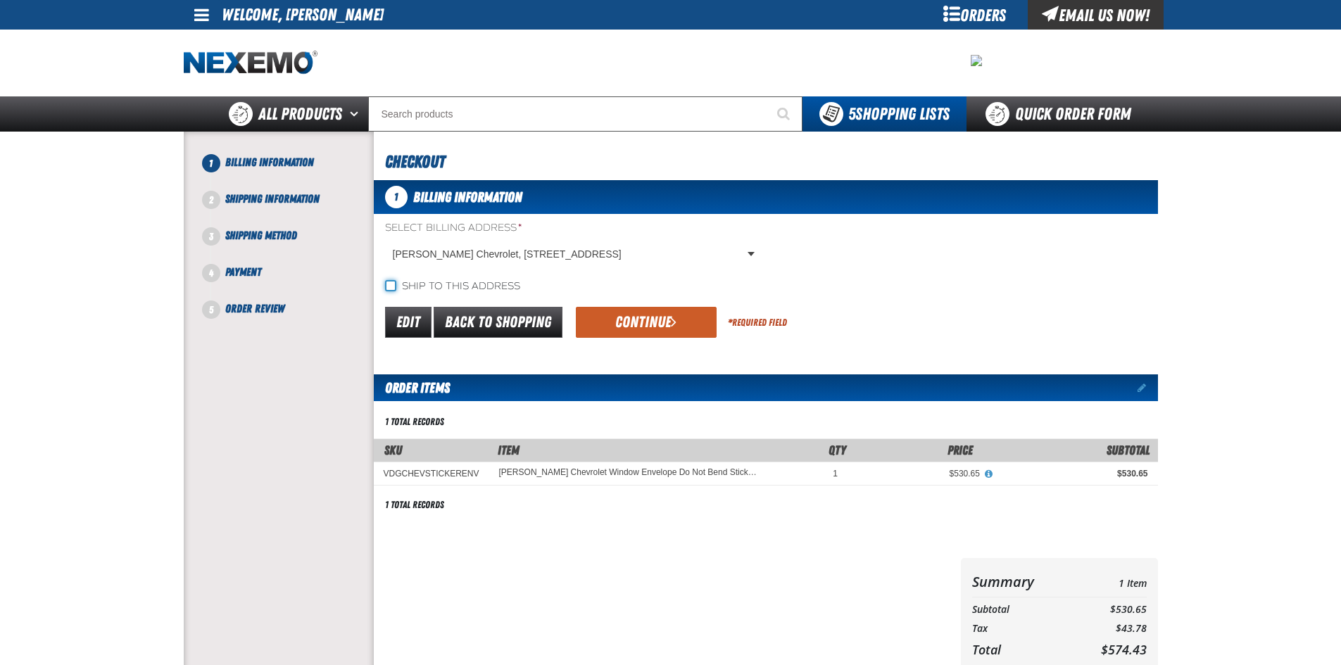
click at [391, 281] on input "Ship to this address" at bounding box center [390, 285] width 11 height 11
checkbox input "true"
click at [658, 317] on button "Continue" at bounding box center [646, 322] width 141 height 31
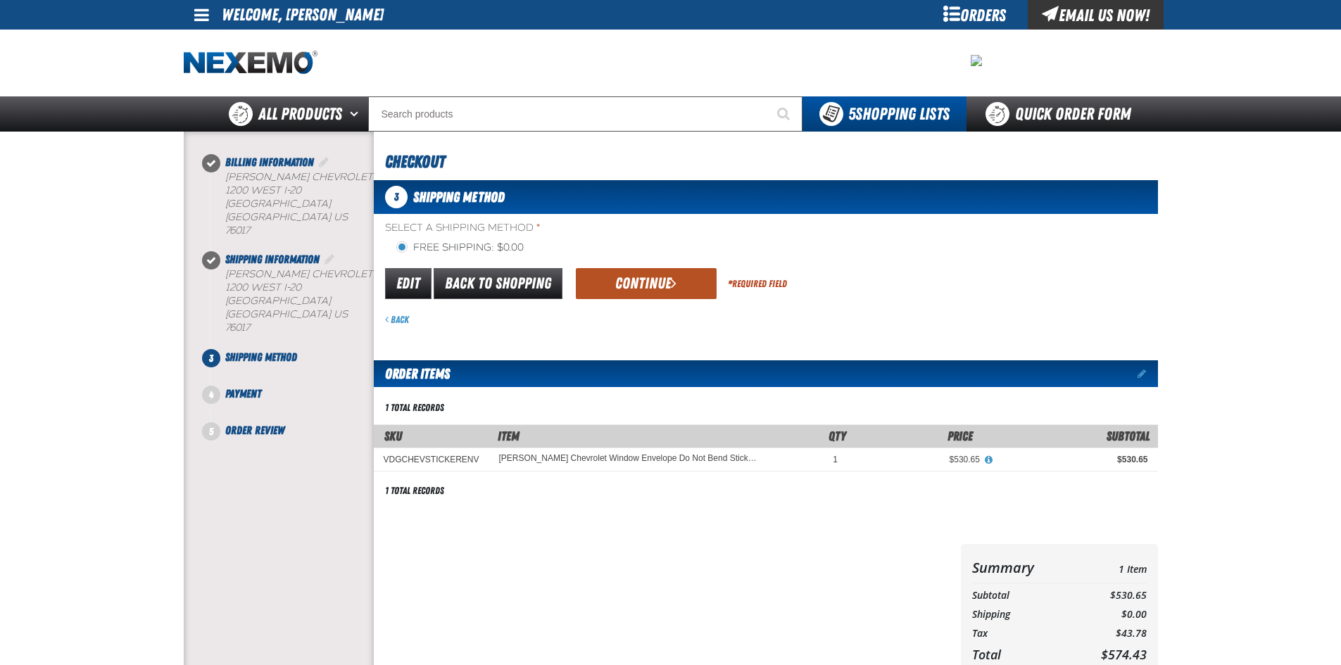
click at [630, 283] on button "Continue" at bounding box center [646, 283] width 141 height 31
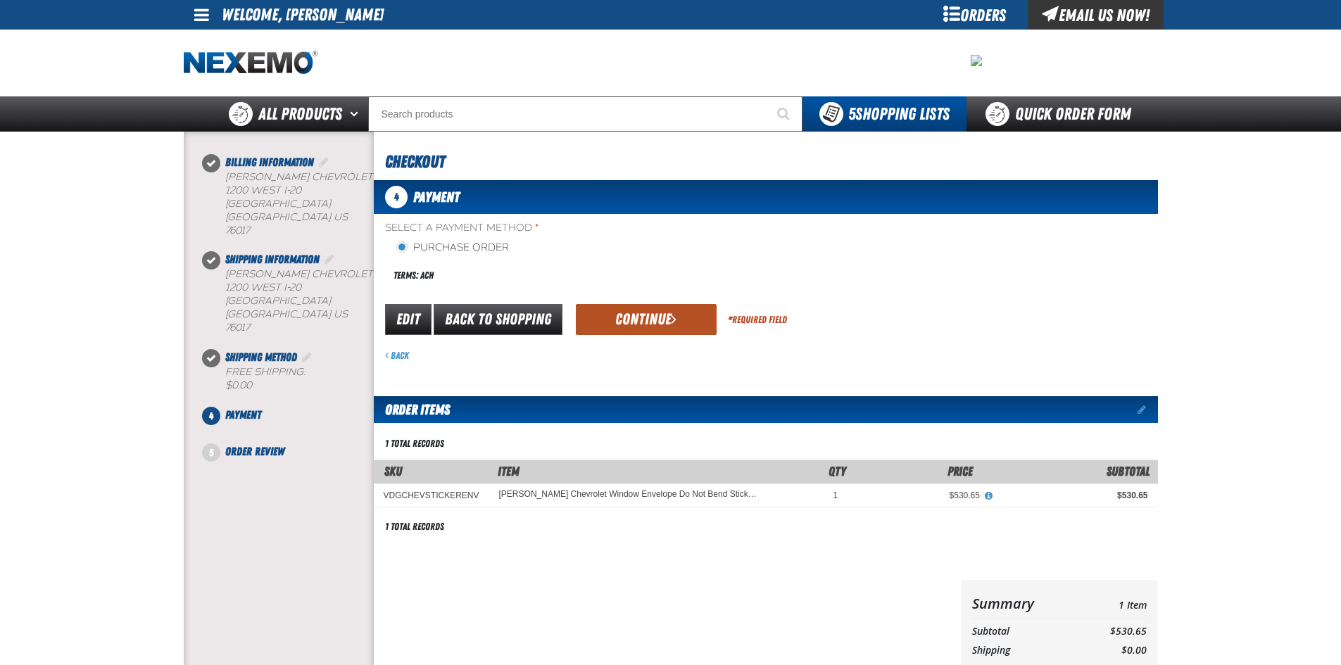
click at [620, 320] on button "Continue" at bounding box center [646, 319] width 141 height 31
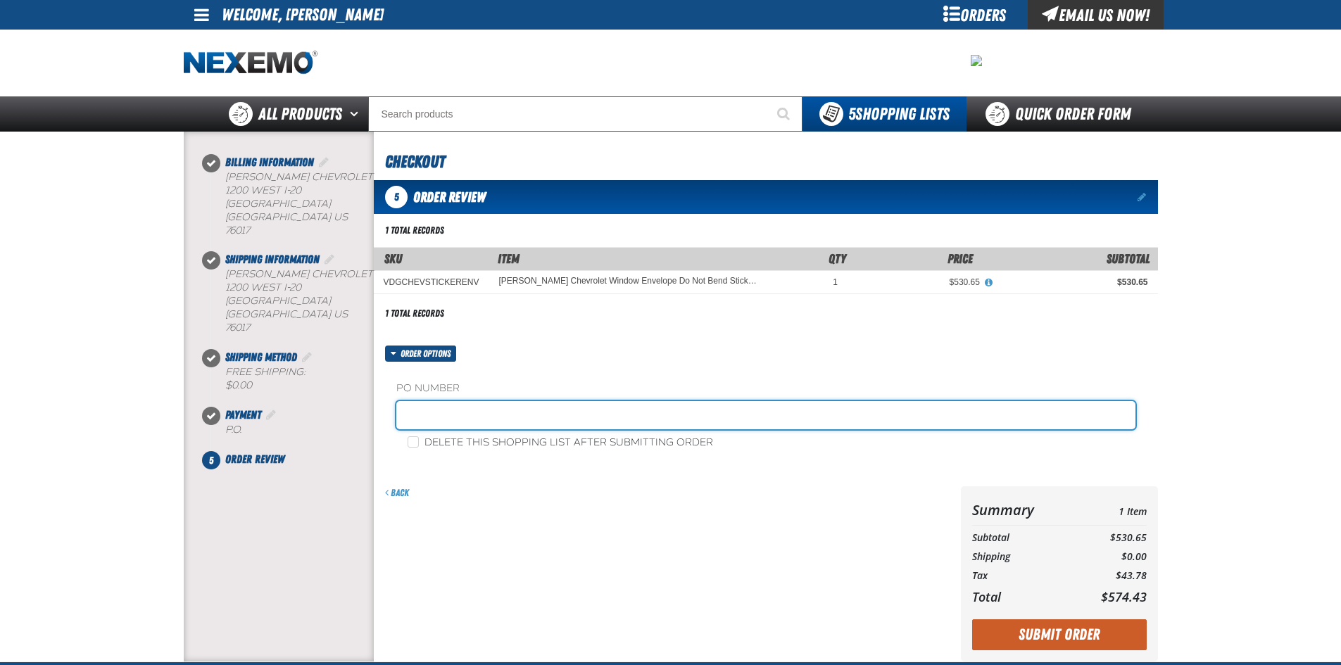
click at [575, 423] on input "text" at bounding box center [765, 415] width 739 height 28
type input "ENVELOPES"
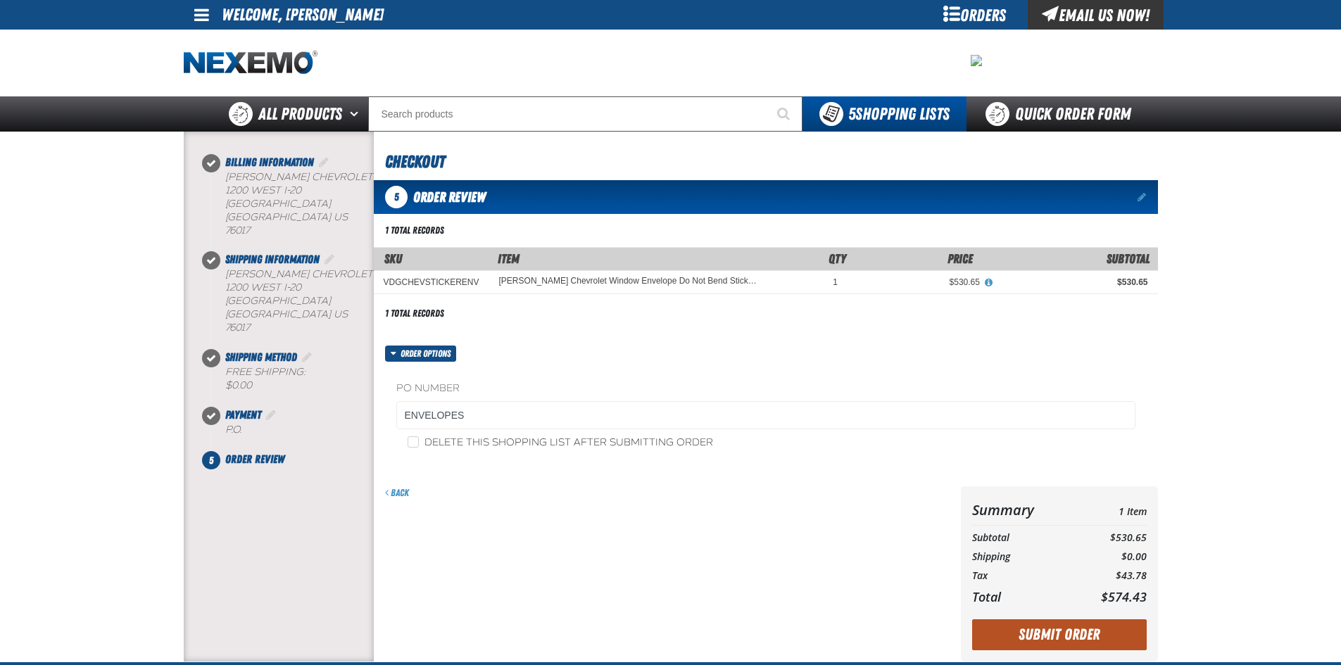
click at [1075, 631] on button "Submit Order" at bounding box center [1059, 635] width 175 height 31
